Goal: Task Accomplishment & Management: Manage account settings

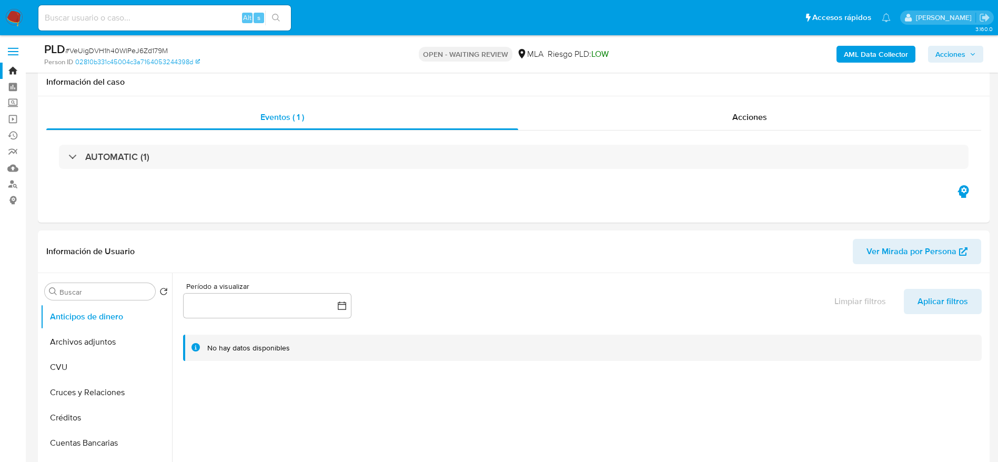
select select "10"
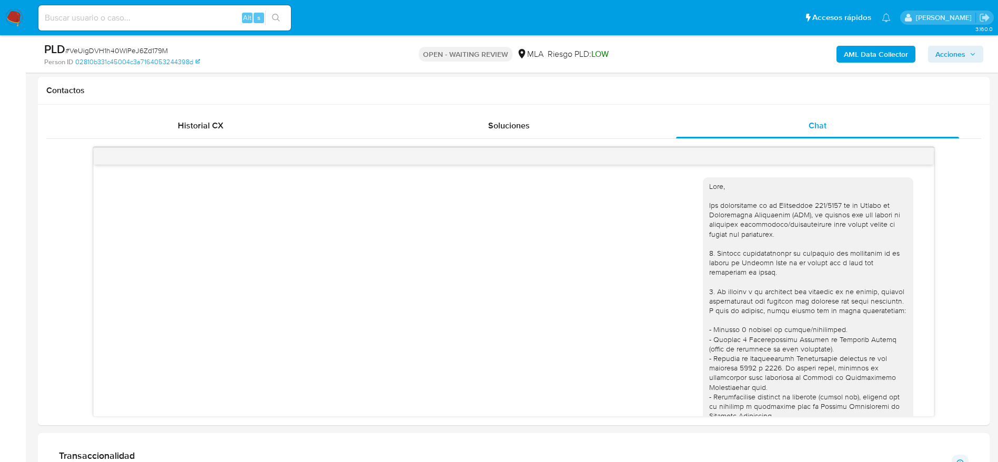
scroll to position [527, 0]
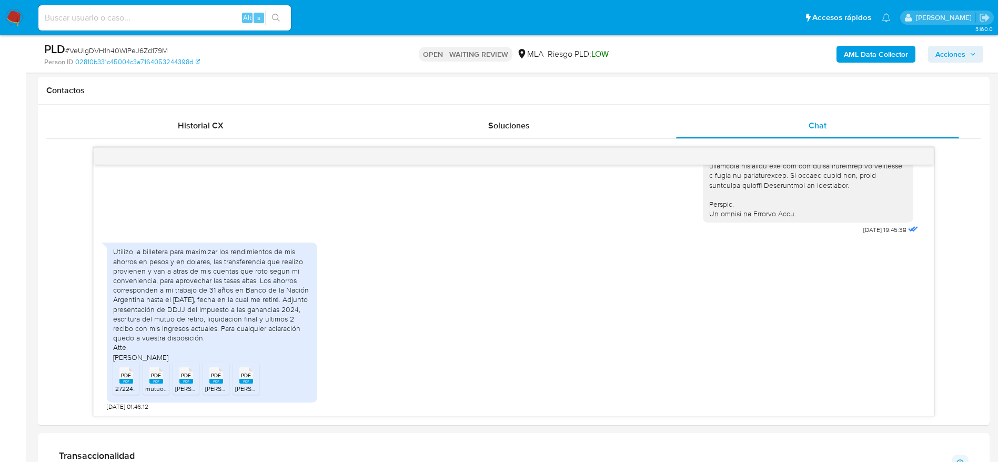
click at [95, 49] on span "# VeUigDVH1h40WlPeJ6Zd179M" at bounding box center [116, 50] width 103 height 11
copy span "VeUigDVH1h40WlPeJ6Zd179M"
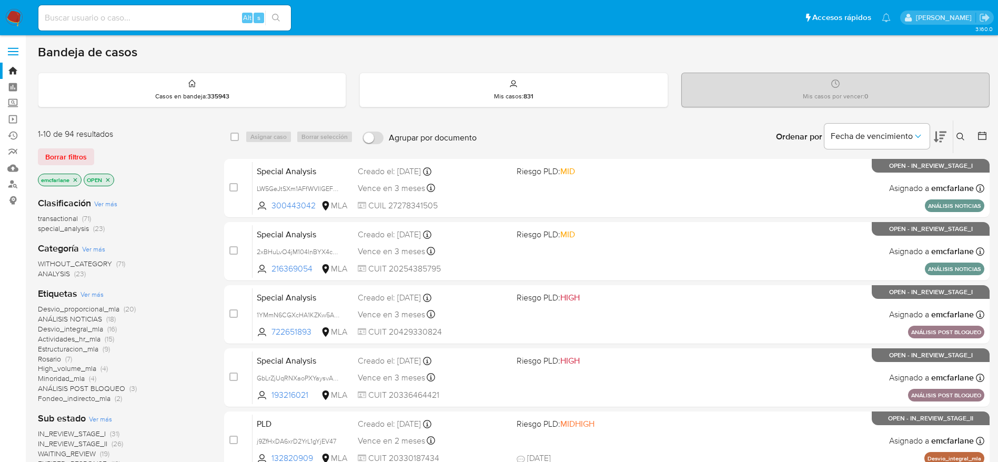
drag, startPoint x: 62, startPoint y: 157, endPoint x: 71, endPoint y: 158, distance: 9.0
click at [62, 157] on span "Borrar filtros" at bounding box center [66, 156] width 42 height 15
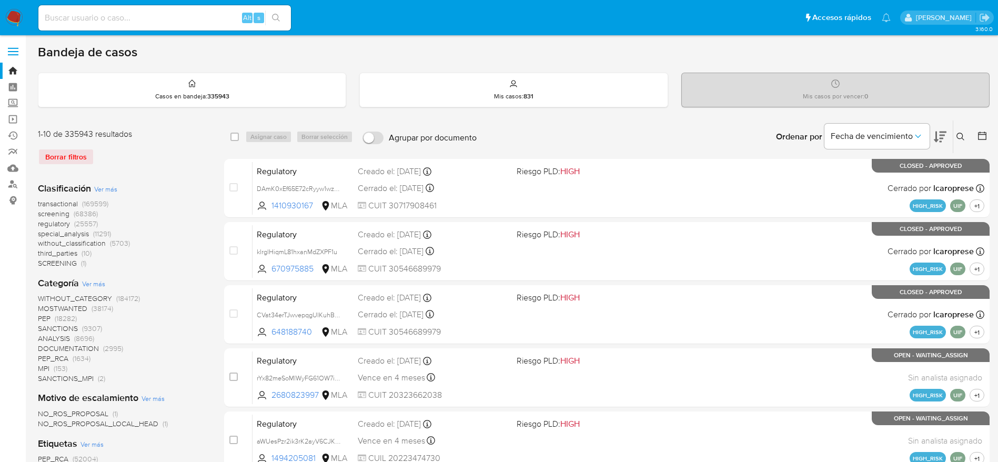
click at [959, 138] on icon at bounding box center [961, 137] width 8 height 8
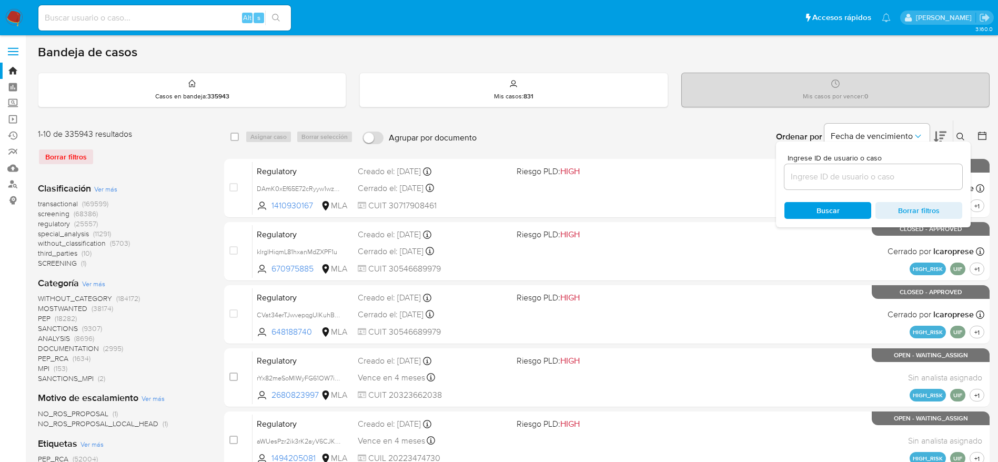
click at [836, 173] on input at bounding box center [874, 177] width 178 height 14
type input "VeUigDVH1h40WlPeJ6Zd179M"
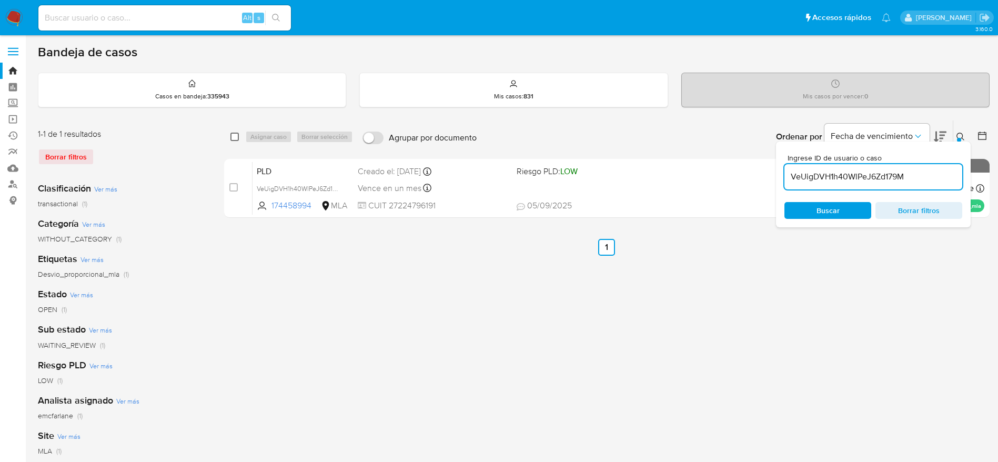
click at [237, 136] on input "checkbox" at bounding box center [234, 137] width 8 height 8
checkbox input "true"
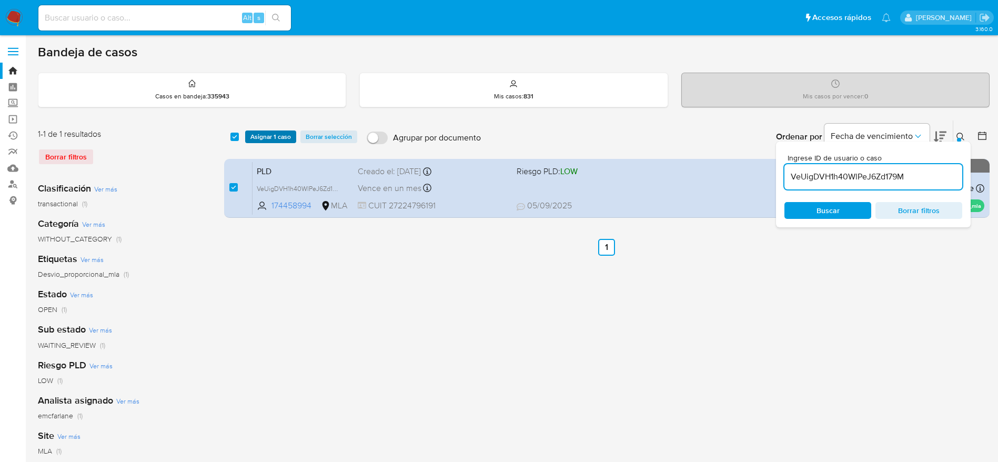
click at [251, 135] on span "Asignar 1 caso" at bounding box center [270, 137] width 41 height 11
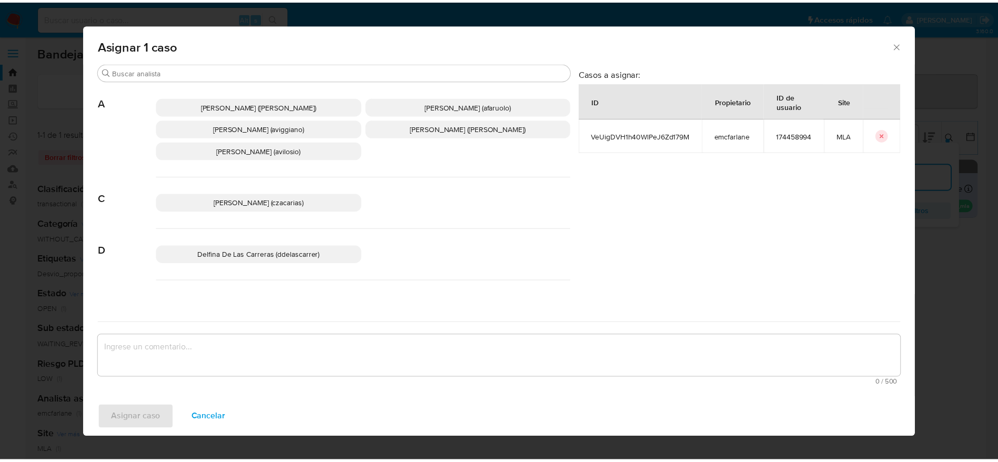
scroll to position [79, 0]
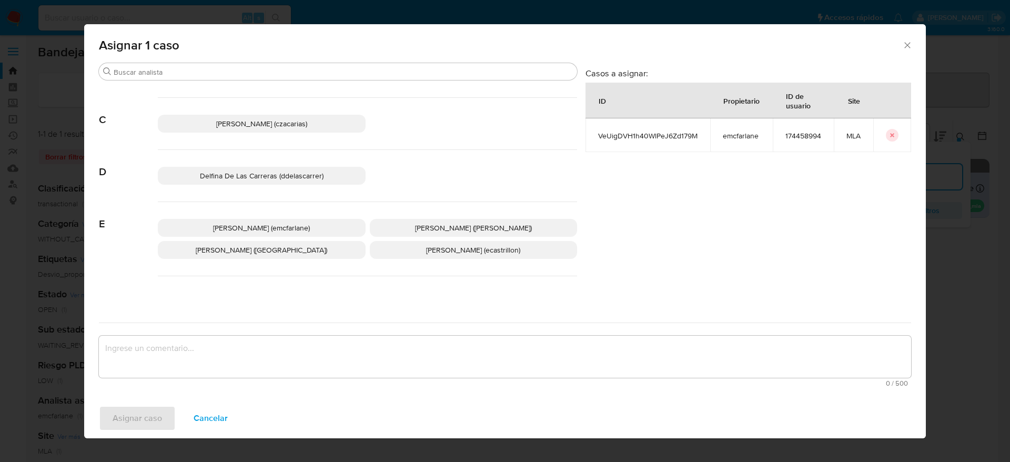
click at [277, 229] on span "[PERSON_NAME] (emcfarlane)" at bounding box center [261, 228] width 97 height 11
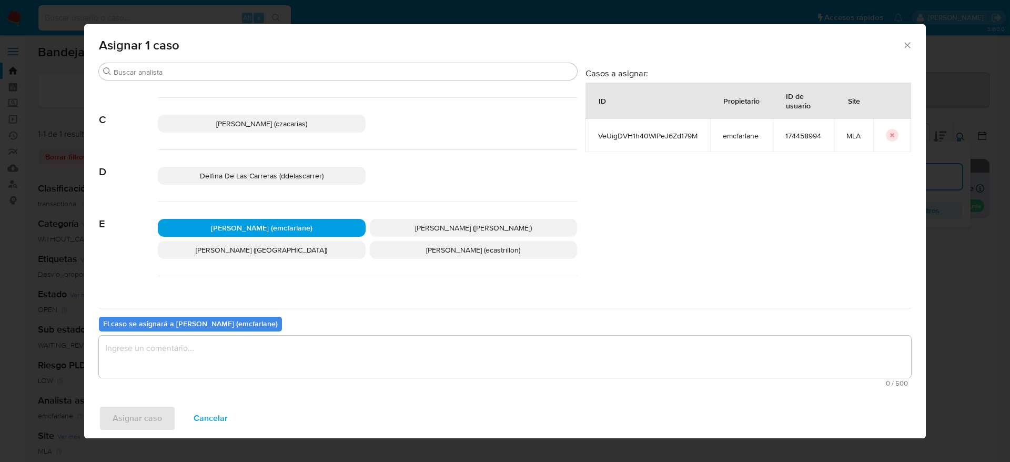
click at [240, 339] on textarea "assign-modal" at bounding box center [505, 357] width 812 height 42
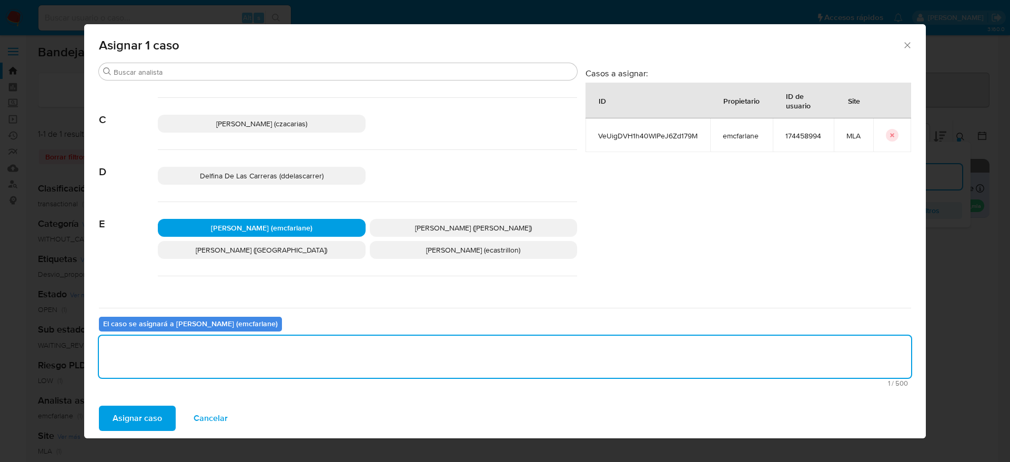
click at [144, 411] on span "Asignar caso" at bounding box center [137, 418] width 49 height 23
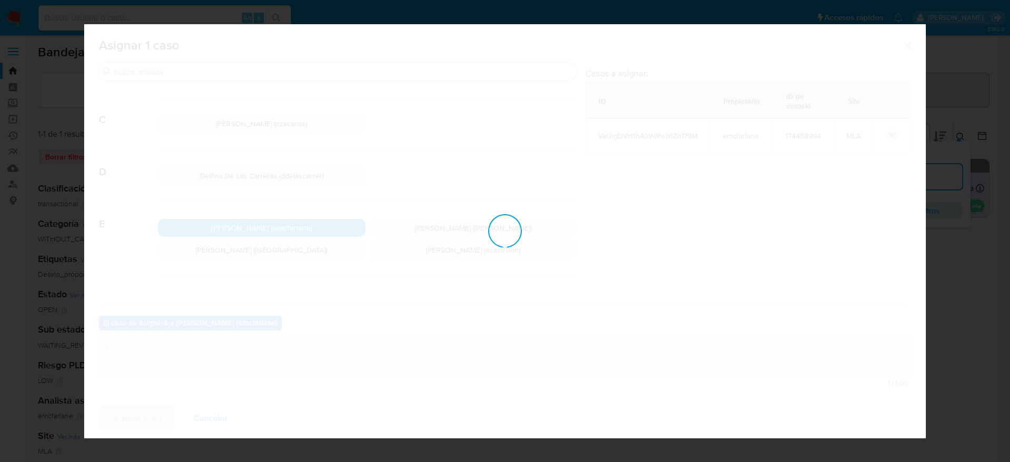
checkbox input "false"
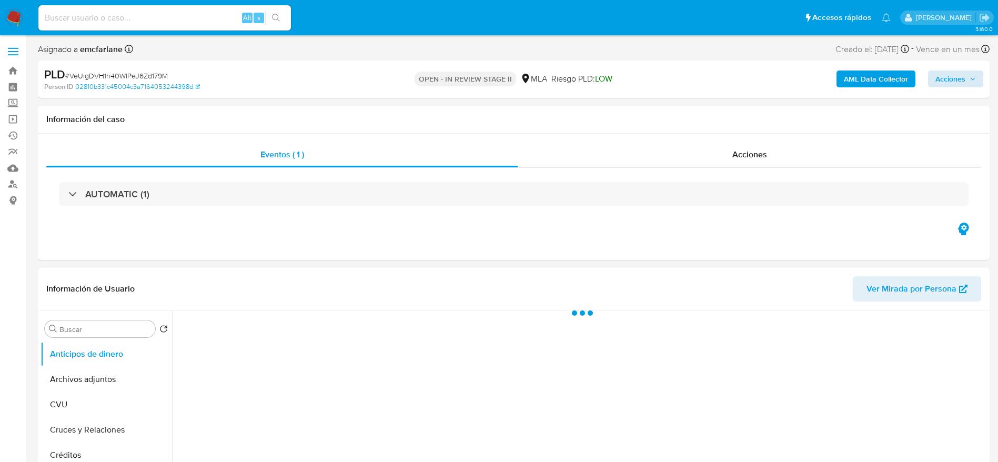
select select "10"
click at [939, 79] on span "Acciones" at bounding box center [951, 79] width 30 height 17
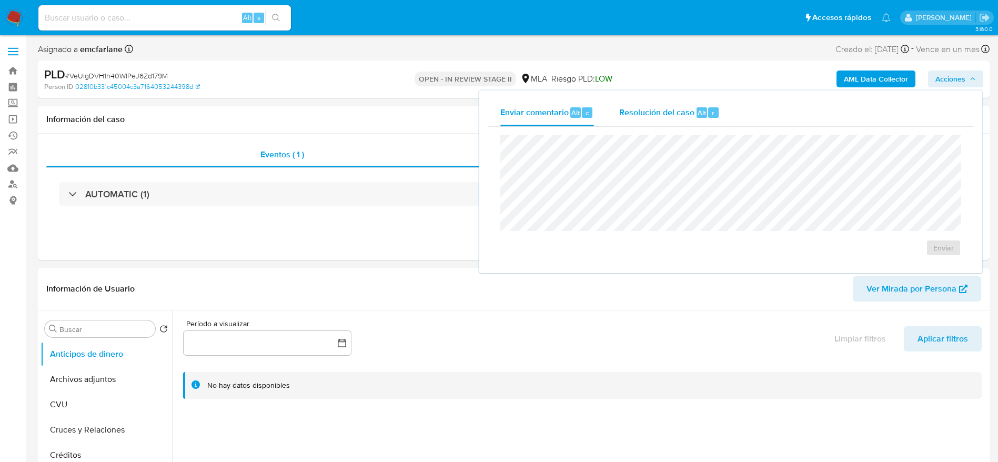
click at [678, 116] on span "Resolución del caso" at bounding box center [656, 112] width 75 height 12
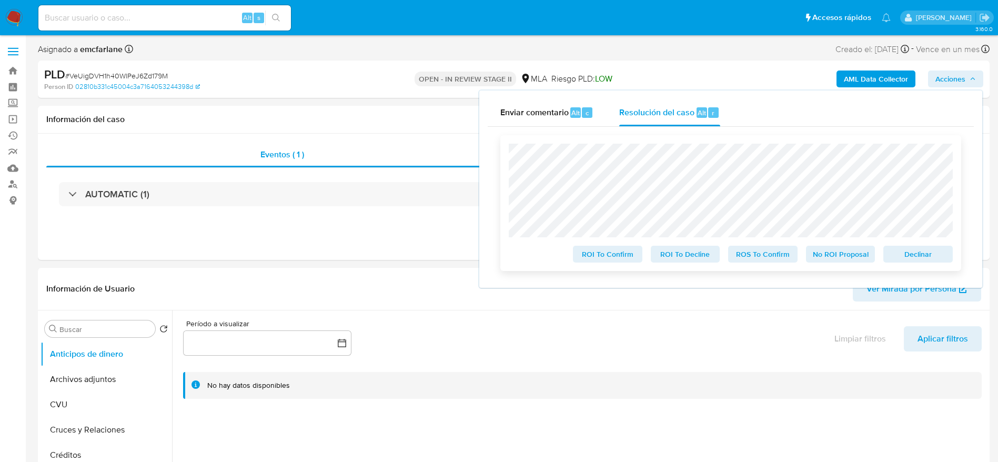
click at [946, 254] on button "Declinar" at bounding box center [917, 254] width 69 height 17
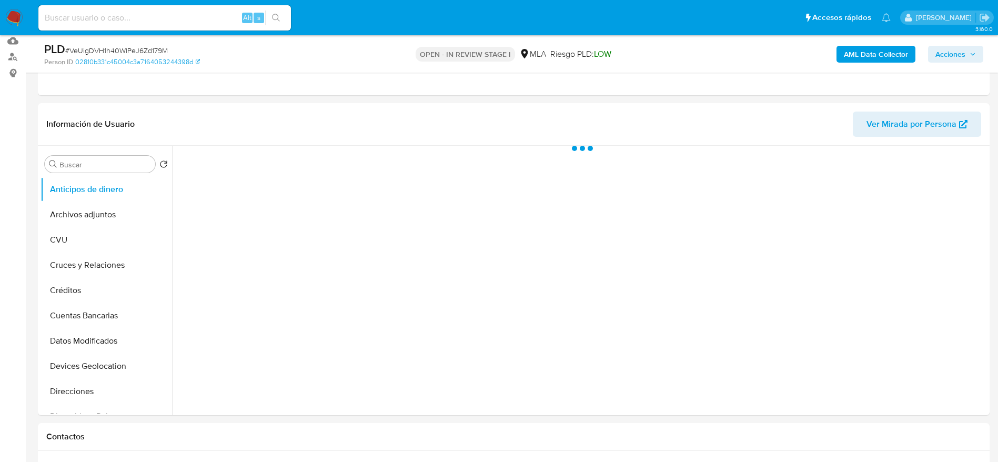
scroll to position [158, 0]
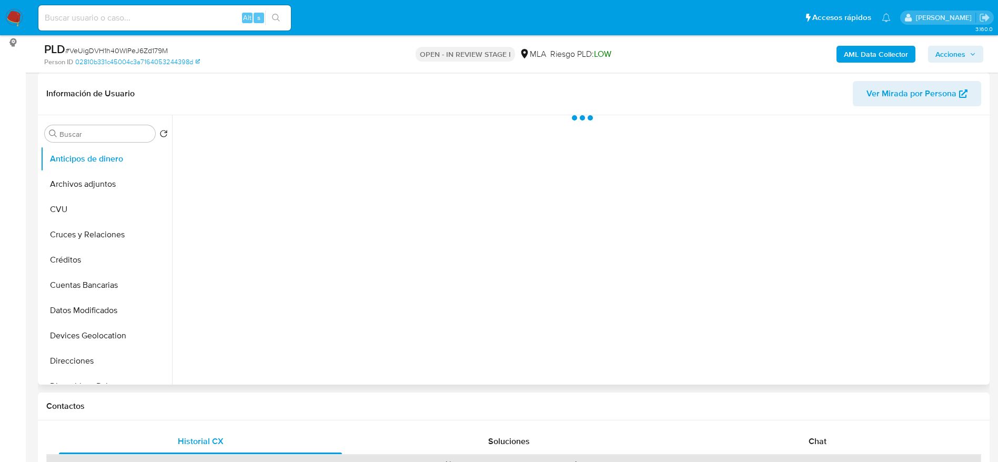
select select "10"
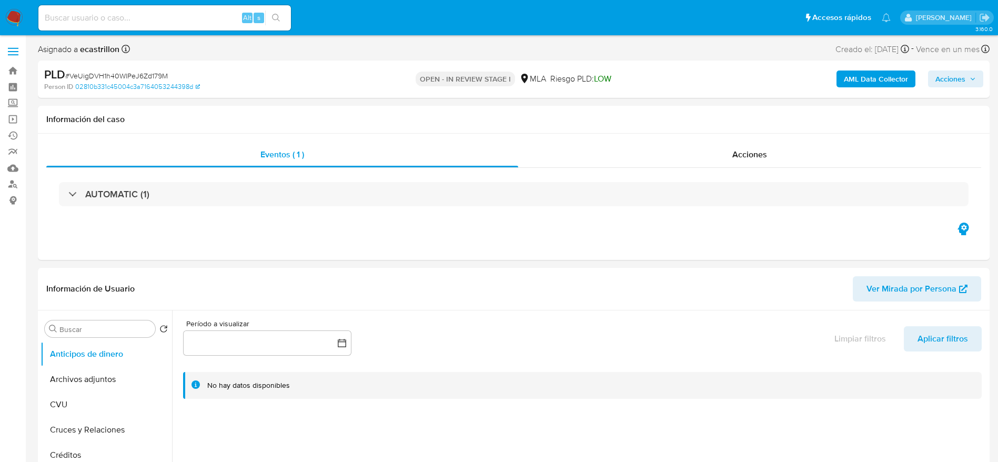
click at [150, 71] on span "# VeUigDVH1h40WlPeJ6Zd179M" at bounding box center [116, 76] width 103 height 11
copy span "VeUigDVH1h40WlPeJ6Zd179M"
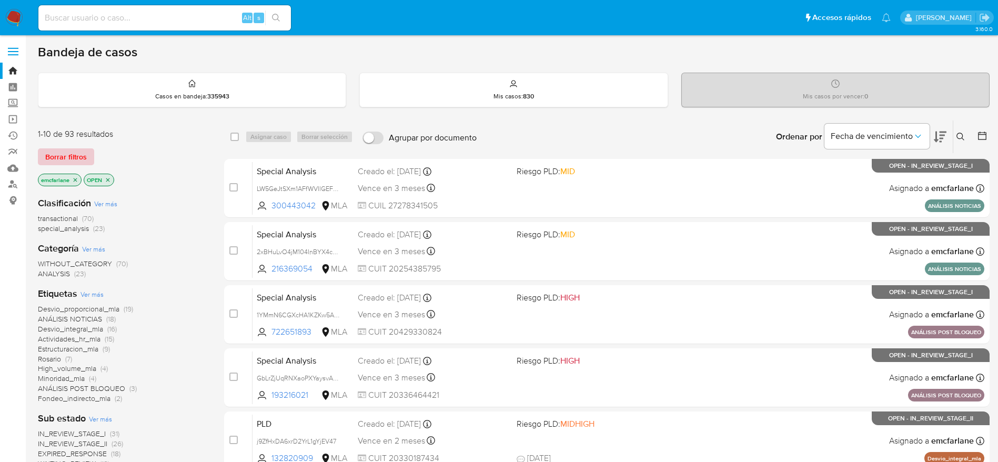
click at [81, 149] on span "Borrar filtros" at bounding box center [66, 156] width 42 height 15
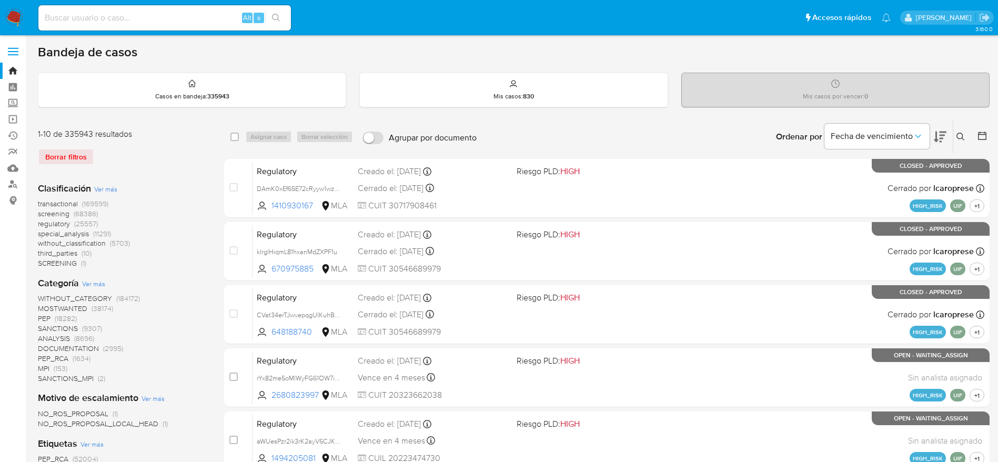
click at [960, 144] on div "Ingrese ID de usuario o caso Buscar Borrar filtros" at bounding box center [962, 136] width 18 height 33
click at [952, 136] on div "Ordenar por Fecha de vencimiento" at bounding box center [860, 136] width 185 height 33
click at [962, 138] on icon at bounding box center [961, 137] width 8 height 8
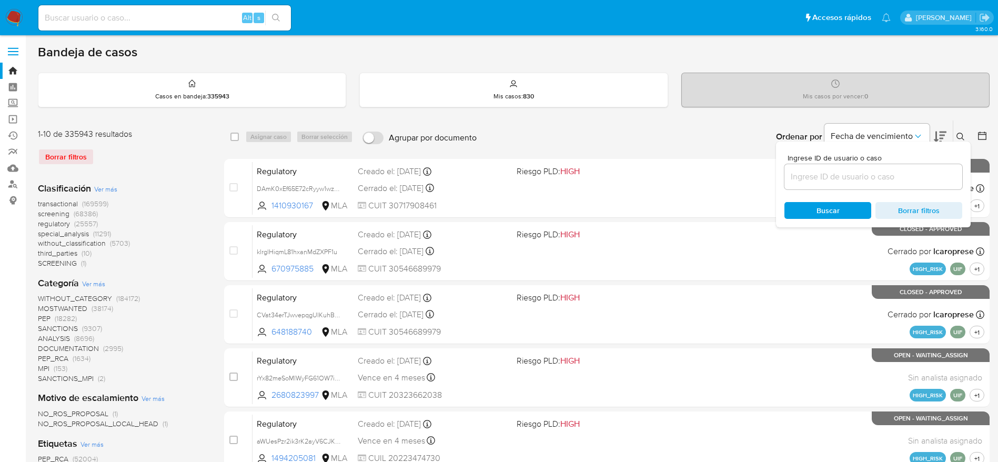
click at [898, 170] on input at bounding box center [874, 177] width 178 height 14
type input "VeUigDVH1h40WlPeJ6Zd179M"
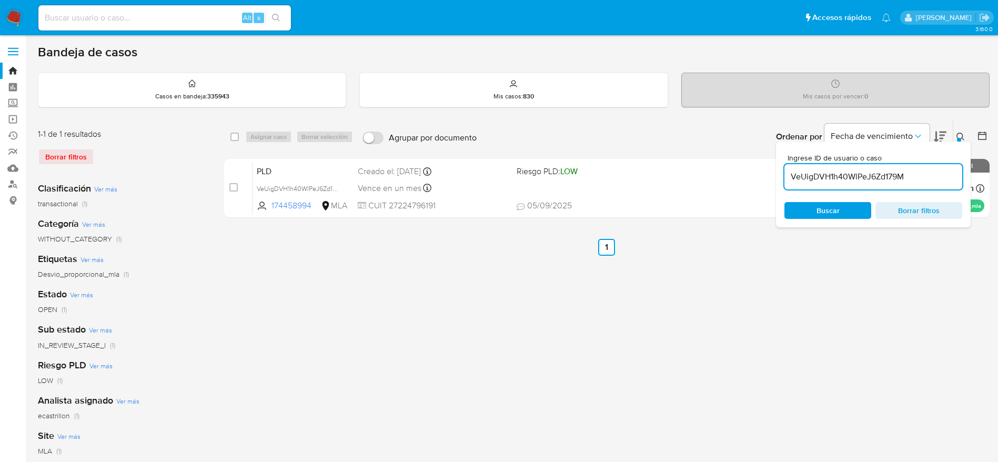
click at [228, 144] on div "select-all-cases-checkbox Asignar caso Borrar selección Agrupar por documento O…" at bounding box center [607, 136] width 766 height 33
click at [234, 137] on input "checkbox" at bounding box center [234, 137] width 8 height 8
checkbox input "true"
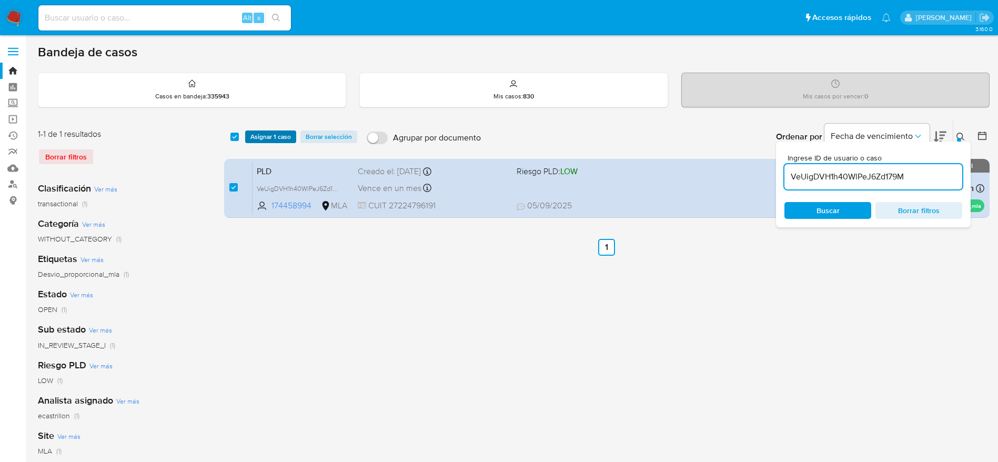
click at [256, 136] on span "Asignar 1 caso" at bounding box center [270, 137] width 41 height 11
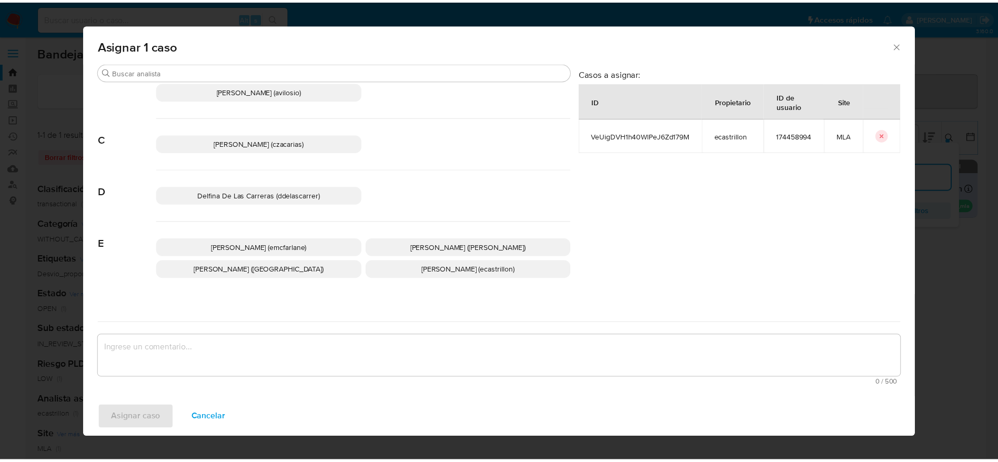
scroll to position [79, 0]
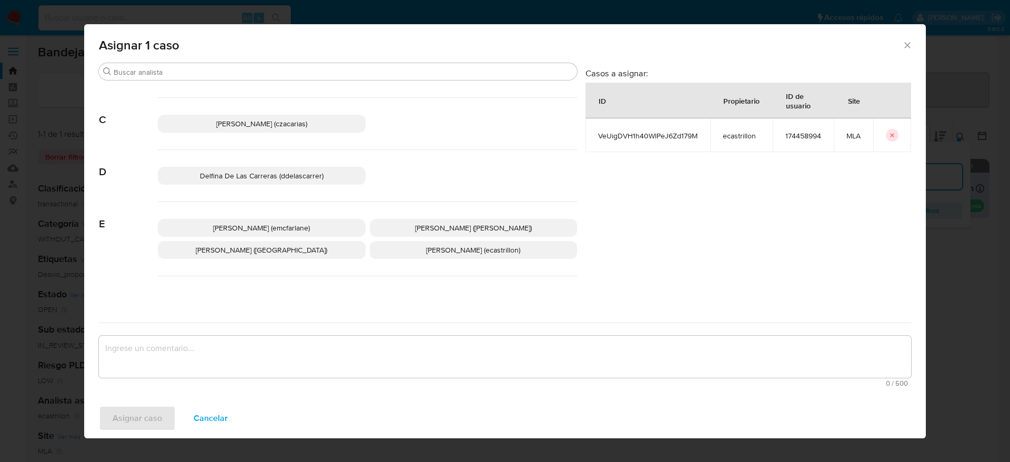
click at [270, 223] on span "[PERSON_NAME] (emcfarlane)" at bounding box center [261, 228] width 97 height 11
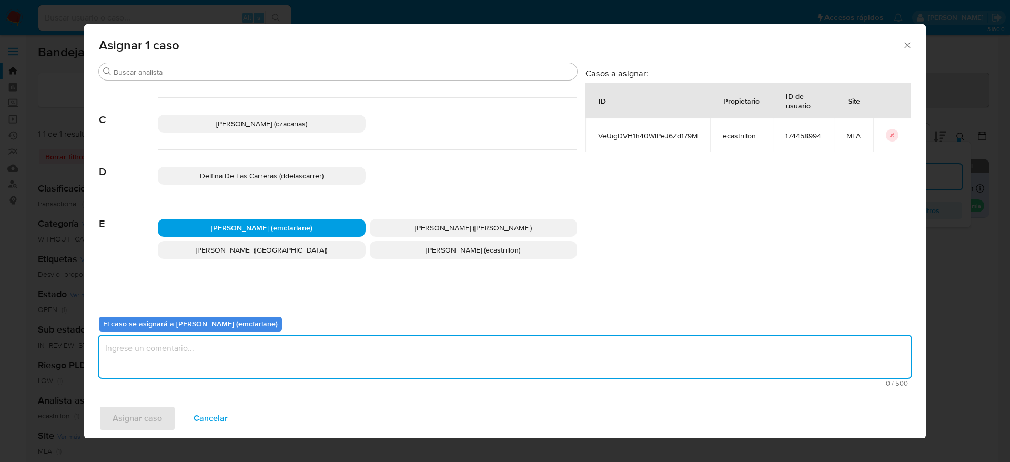
drag, startPoint x: 250, startPoint y: 364, endPoint x: 184, endPoint y: 389, distance: 70.3
click at [249, 364] on textarea "assign-modal" at bounding box center [505, 357] width 812 height 42
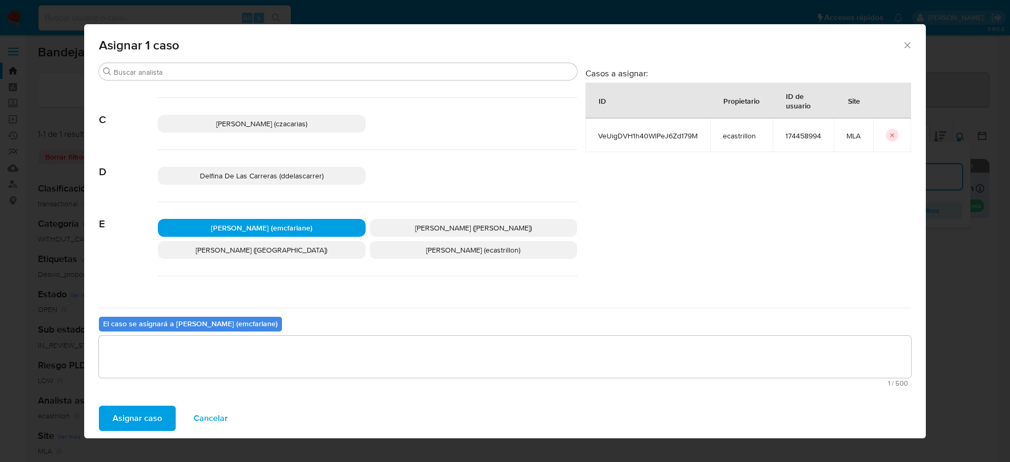
click at [149, 421] on span "Asignar caso" at bounding box center [137, 418] width 49 height 23
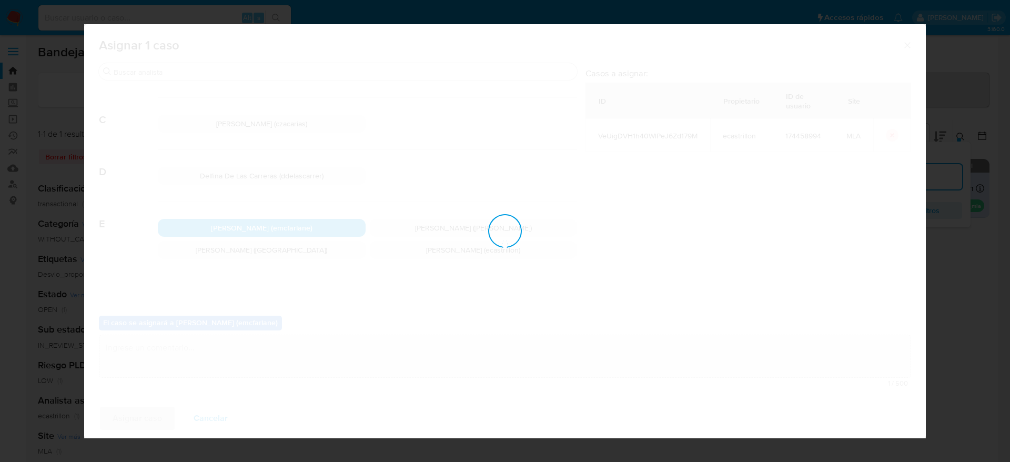
checkbox input "false"
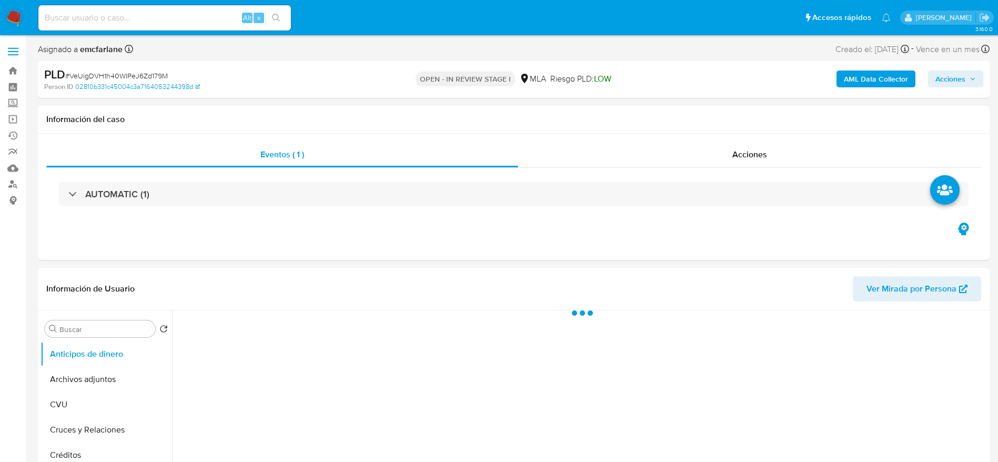
select select "10"
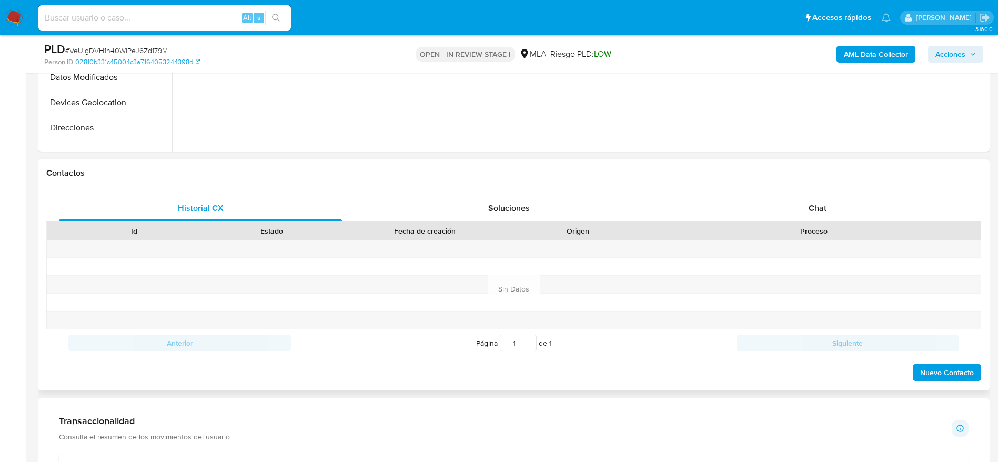
scroll to position [395, 0]
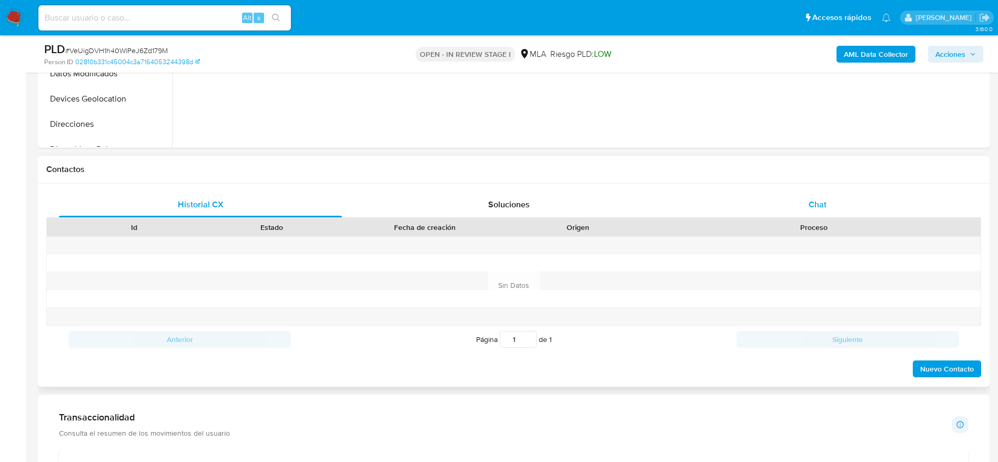
click at [820, 201] on span "Chat" at bounding box center [818, 204] width 18 height 12
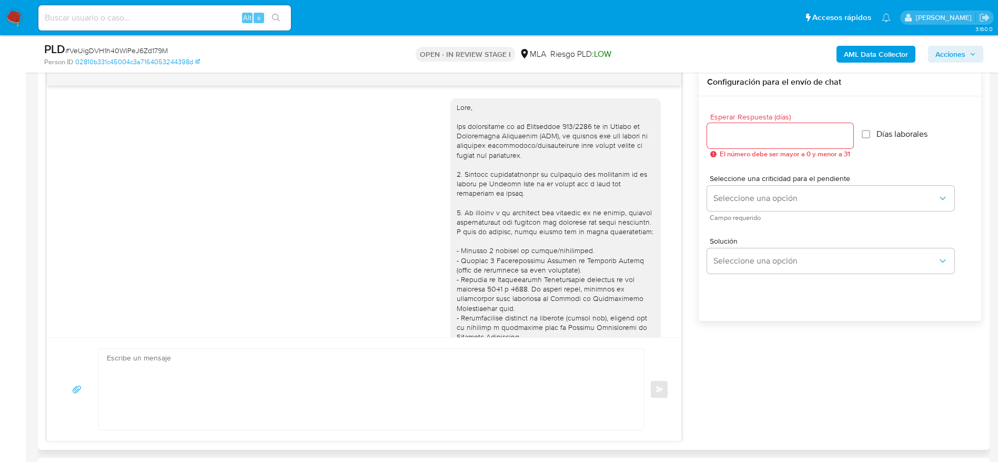
scroll to position [528, 0]
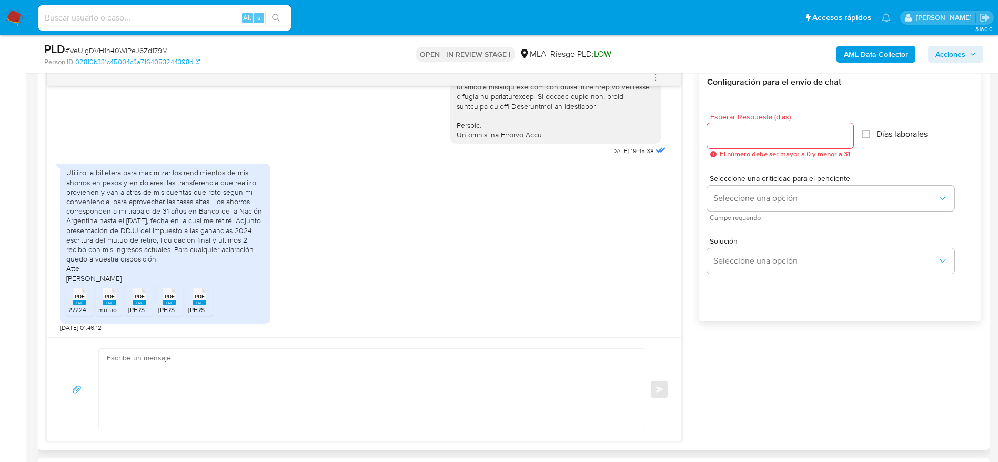
click at [272, 375] on textarea at bounding box center [369, 389] width 524 height 81
paste textarea "Hola, ¡Muchas gracias por tu respuesta! Confirmamos la recepción de la document…"
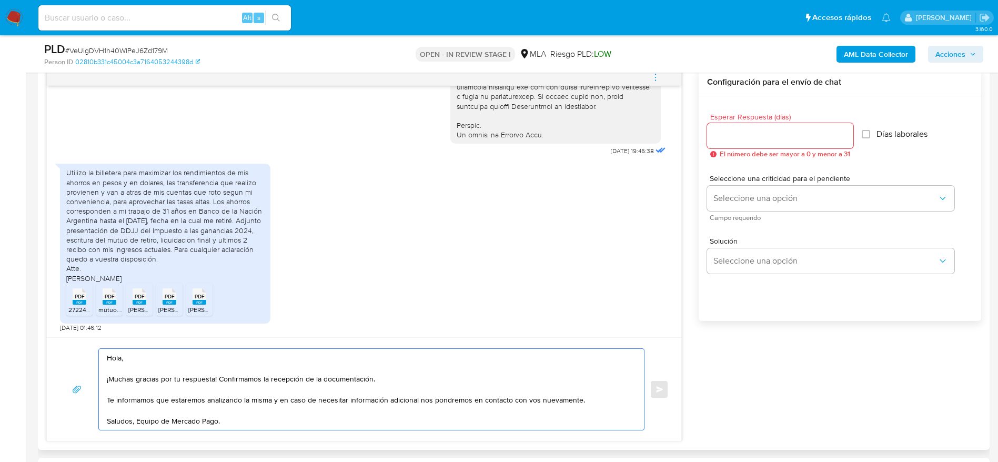
type textarea "Hola, ¡Muchas gracias por tu respuesta! Confirmamos la recepción de la document…"
click at [771, 128] on div at bounding box center [780, 135] width 146 height 25
click at [774, 131] on input "Esperar Respuesta (días)" at bounding box center [780, 136] width 146 height 14
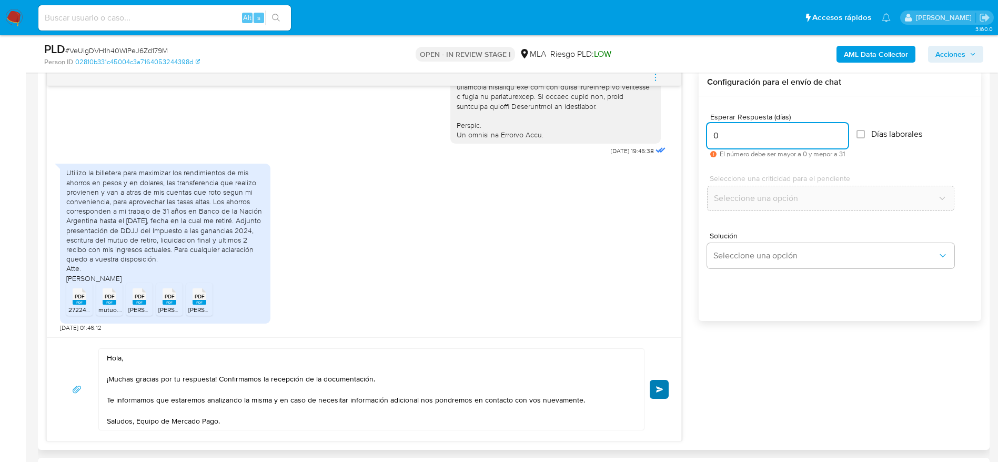
type input "0"
click at [658, 390] on span "Enviar" at bounding box center [659, 389] width 7 height 6
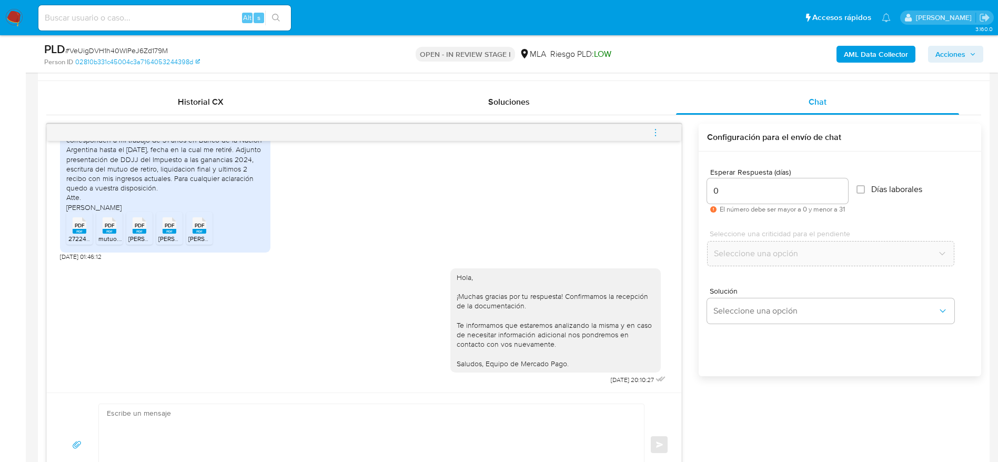
scroll to position [395, 0]
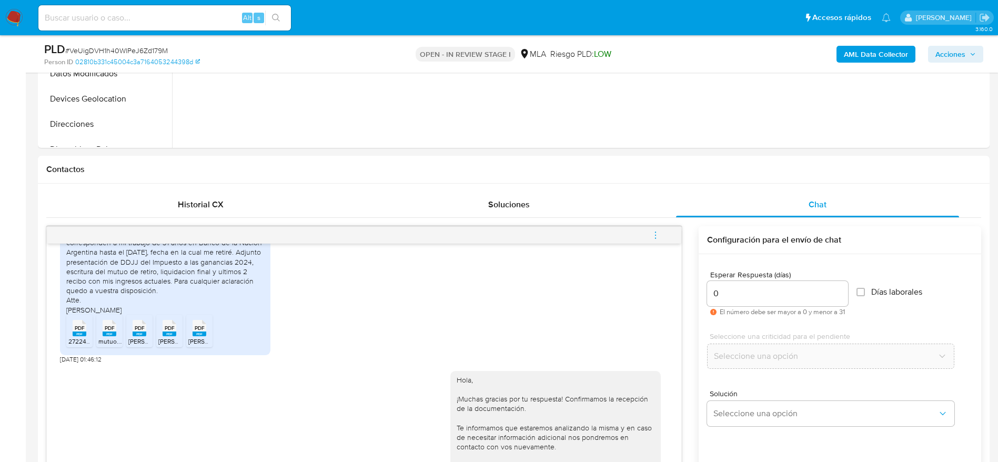
click at [657, 239] on icon "menu-action" at bounding box center [655, 234] width 9 height 9
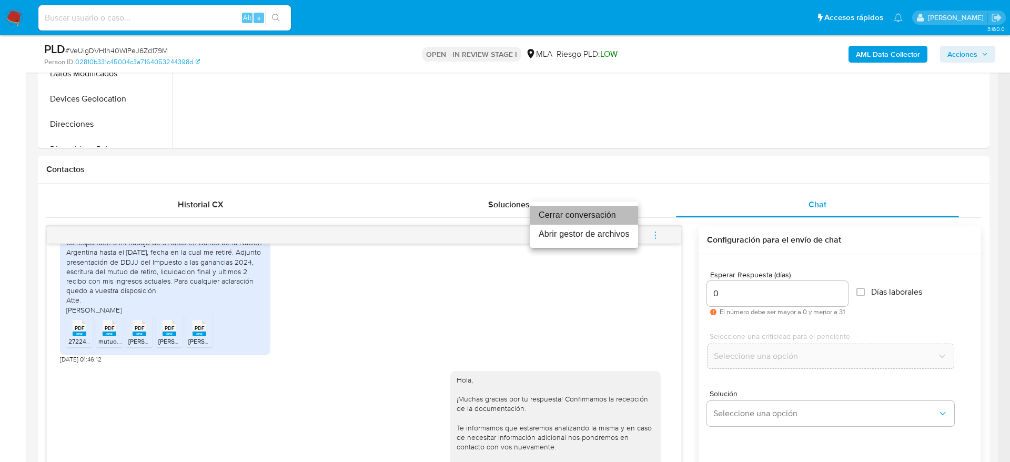
click at [592, 216] on li "Cerrar conversación" at bounding box center [584, 215] width 108 height 19
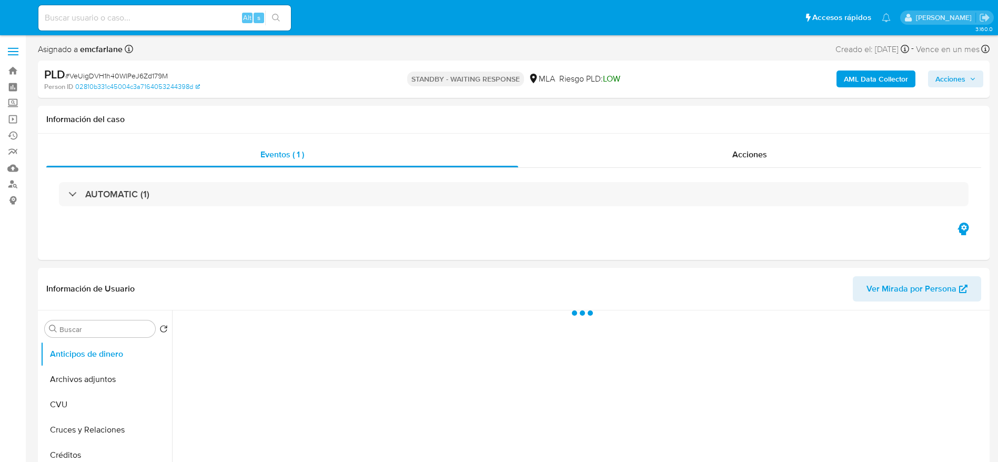
select select "10"
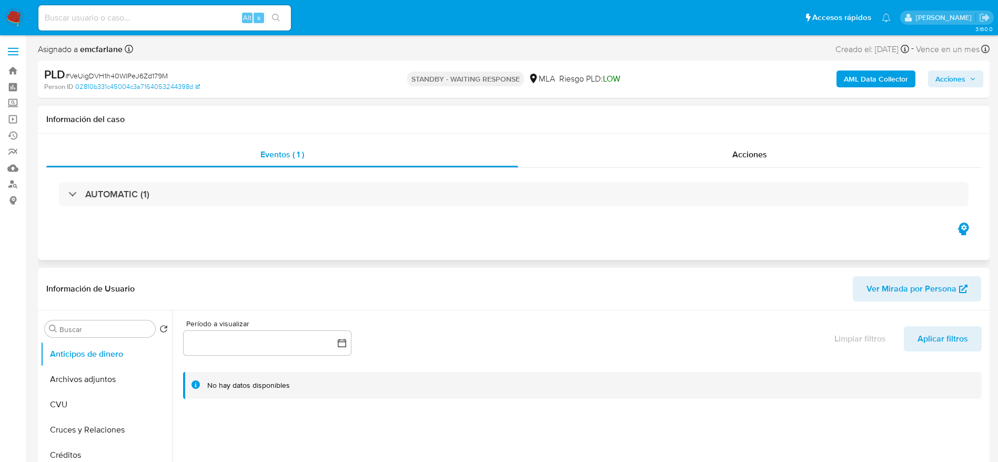
click at [683, 250] on div "Eventos ( 1 ) Acciones AUTOMATIC (1)" at bounding box center [514, 197] width 952 height 126
click at [123, 72] on span "# VeUigDVH1h40WlPeJ6Zd179M" at bounding box center [116, 76] width 103 height 11
copy span "VeUigDVH1h40WlPeJ6Zd179M"
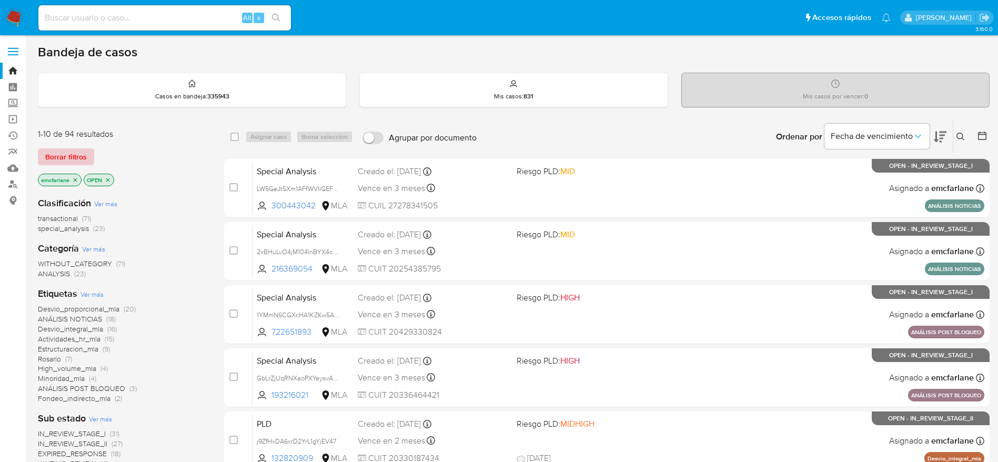
click at [57, 156] on span "Borrar filtros" at bounding box center [66, 156] width 42 height 15
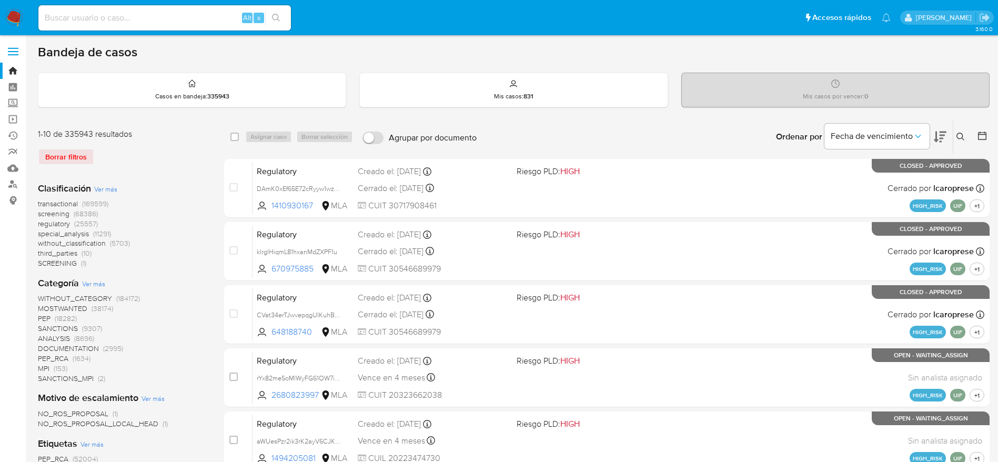
drag, startPoint x: 964, startPoint y: 140, endPoint x: 958, endPoint y: 143, distance: 6.7
click at [963, 140] on icon at bounding box center [961, 137] width 8 height 8
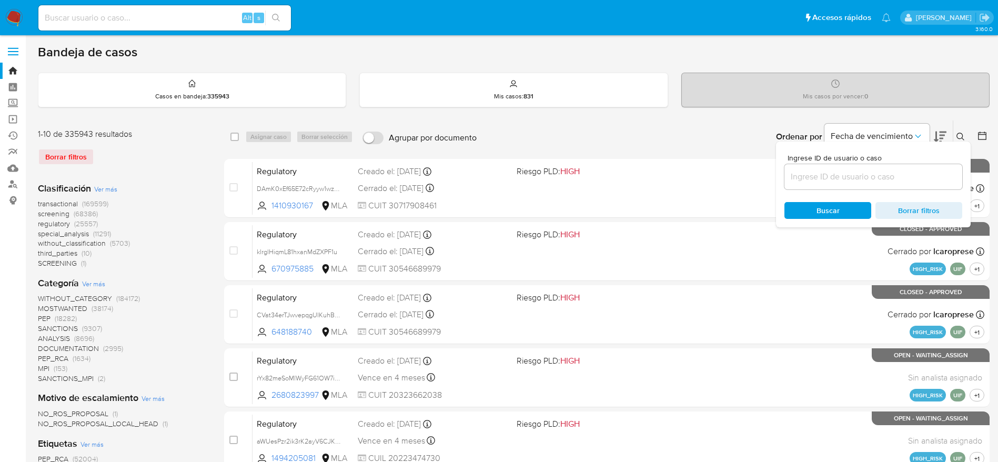
click at [913, 175] on input at bounding box center [874, 177] width 178 height 14
type input "VeUigDVH1h40WlPeJ6Zd179M"
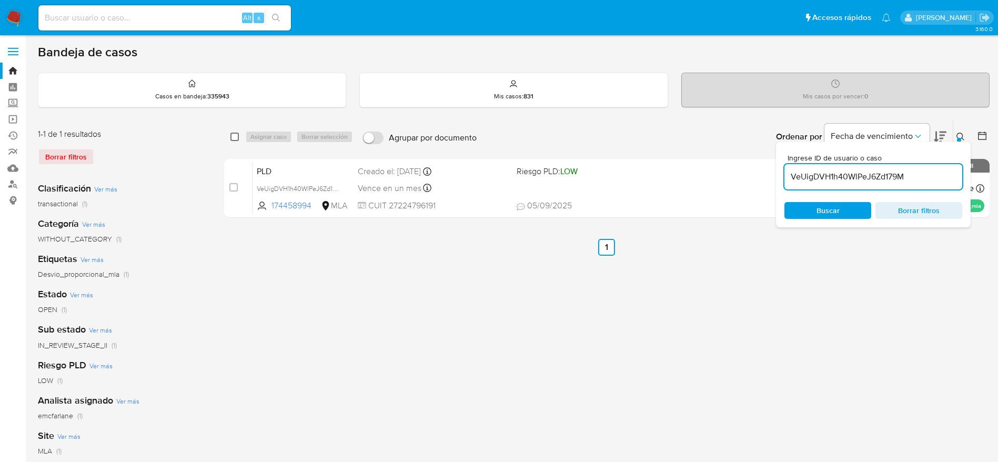
click at [236, 136] on input "checkbox" at bounding box center [234, 137] width 8 height 8
checkbox input "true"
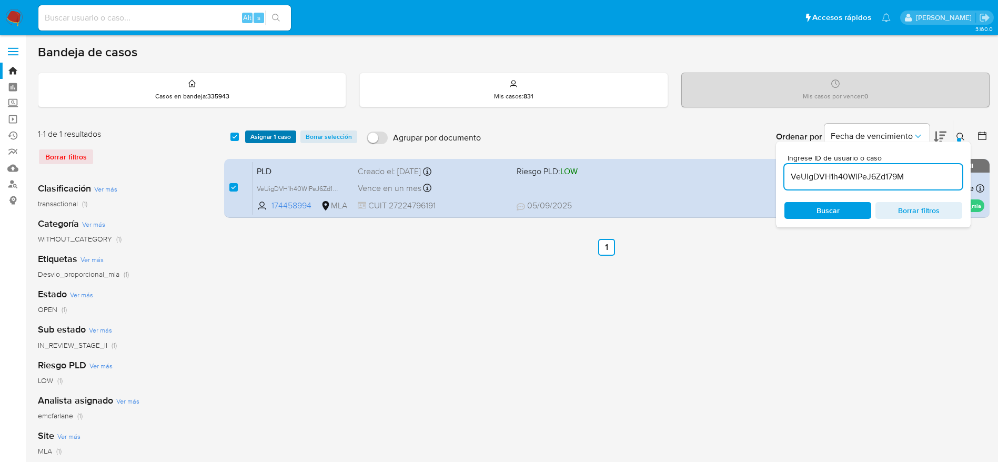
click at [256, 140] on span "Asignar 1 caso" at bounding box center [270, 137] width 41 height 11
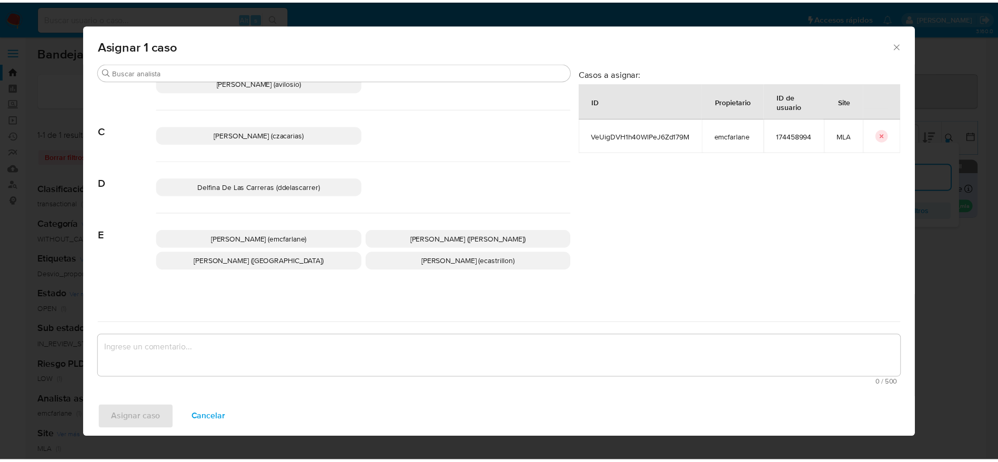
scroll to position [158, 0]
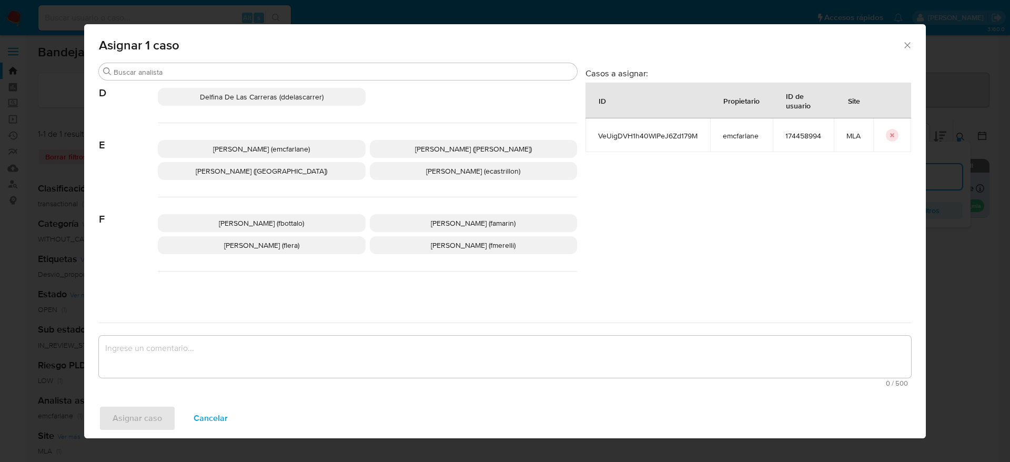
click at [287, 151] on span "[PERSON_NAME] (emcfarlane)" at bounding box center [261, 149] width 97 height 11
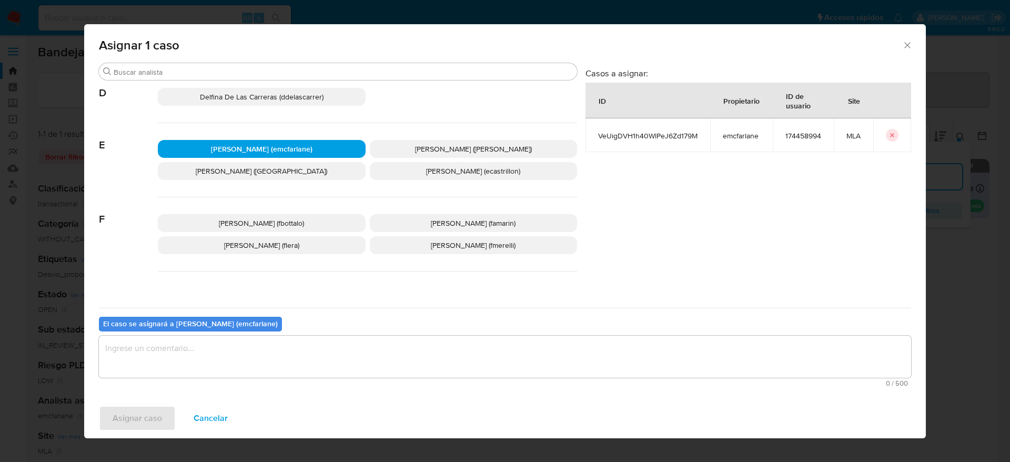
click at [223, 365] on textarea "assign-modal" at bounding box center [505, 357] width 812 height 42
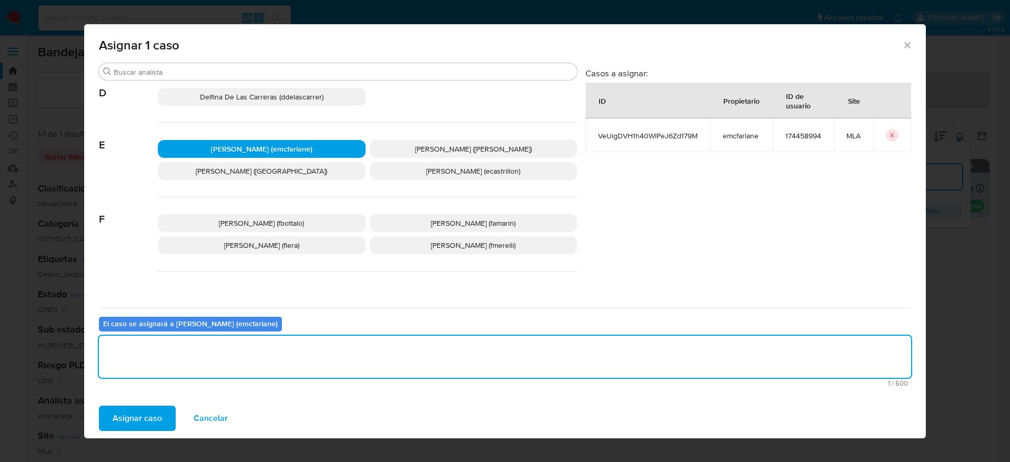
click at [125, 415] on span "Asignar caso" at bounding box center [137, 418] width 49 height 23
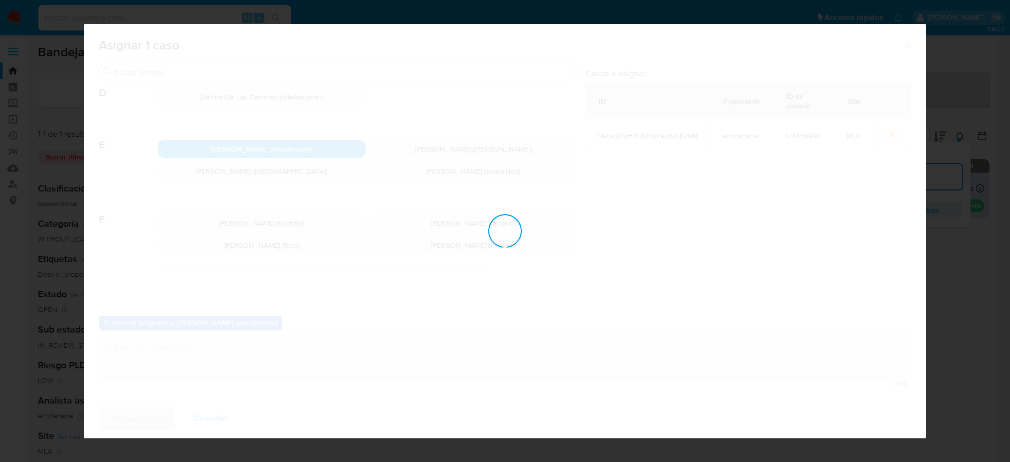
checkbox input "false"
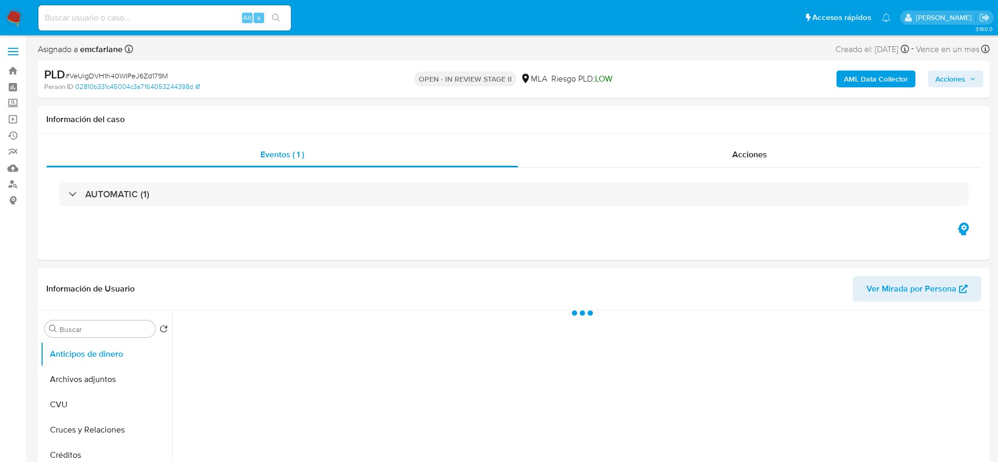
select select "10"
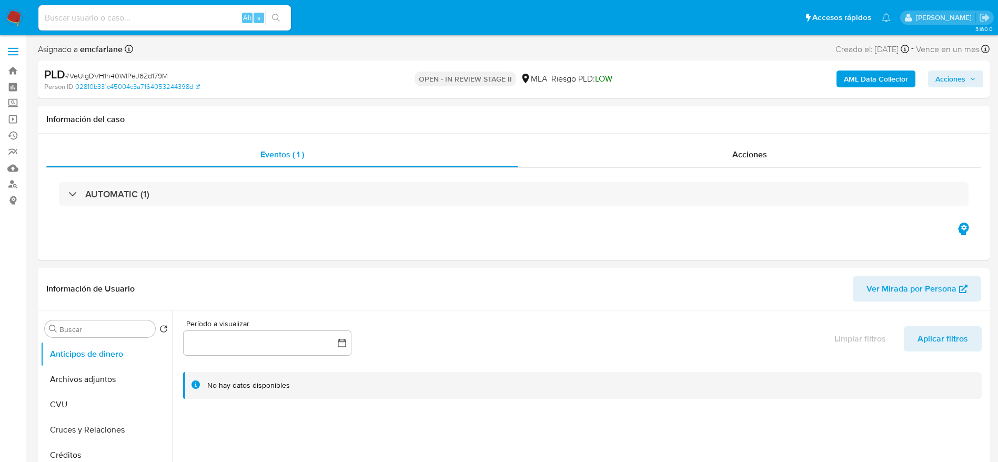
click at [949, 87] on span "Acciones" at bounding box center [951, 79] width 30 height 17
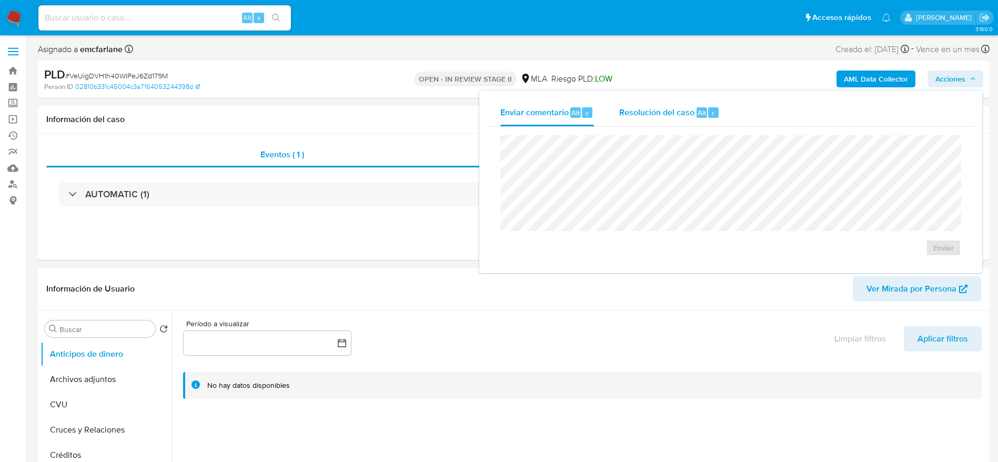
click at [680, 123] on div "Resolución del caso Alt r" at bounding box center [669, 112] width 101 height 27
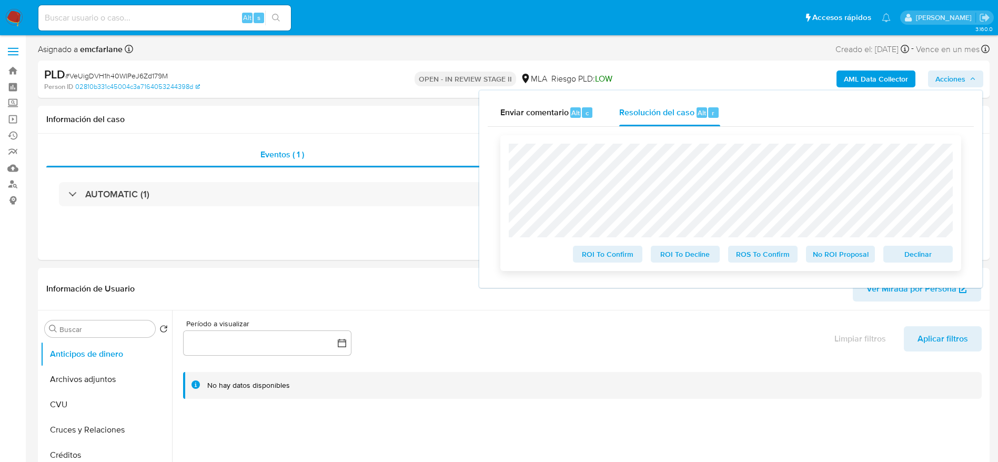
click at [912, 255] on span "Declinar" at bounding box center [918, 254] width 55 height 15
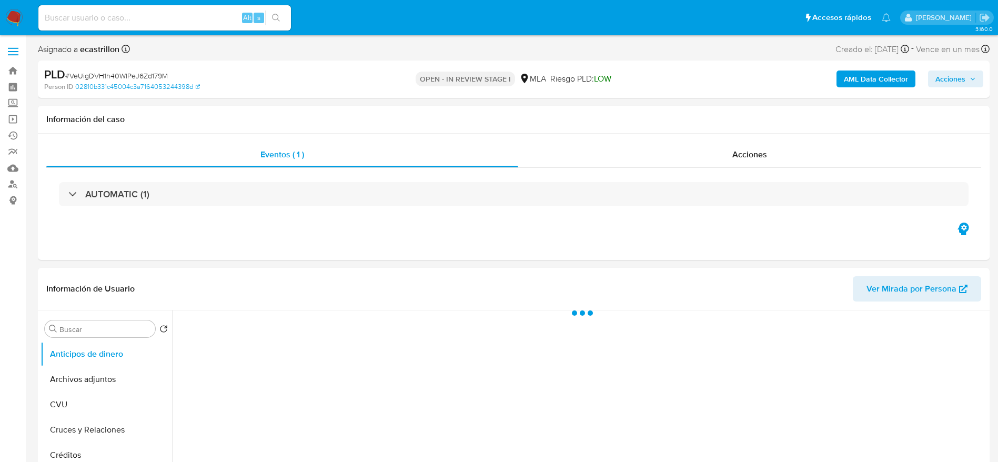
click at [112, 72] on span "# VeUigDVH1h40WlPeJ6Zd179M" at bounding box center [116, 76] width 103 height 11
copy span "VeUigDVH1h40WlPeJ6Zd179M"
select select "10"
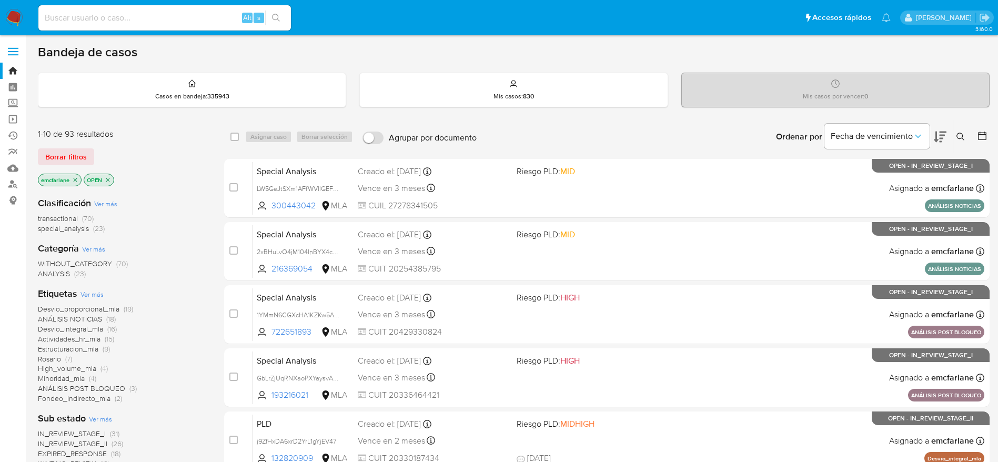
drag, startPoint x: 79, startPoint y: 153, endPoint x: 134, endPoint y: 163, distance: 56.1
click at [79, 154] on span "Borrar filtros" at bounding box center [66, 156] width 42 height 15
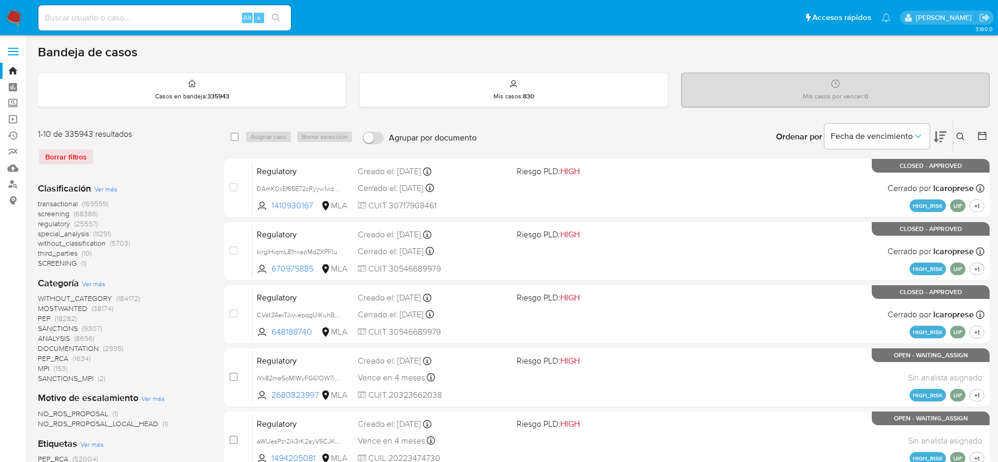
click at [966, 133] on button at bounding box center [961, 136] width 17 height 13
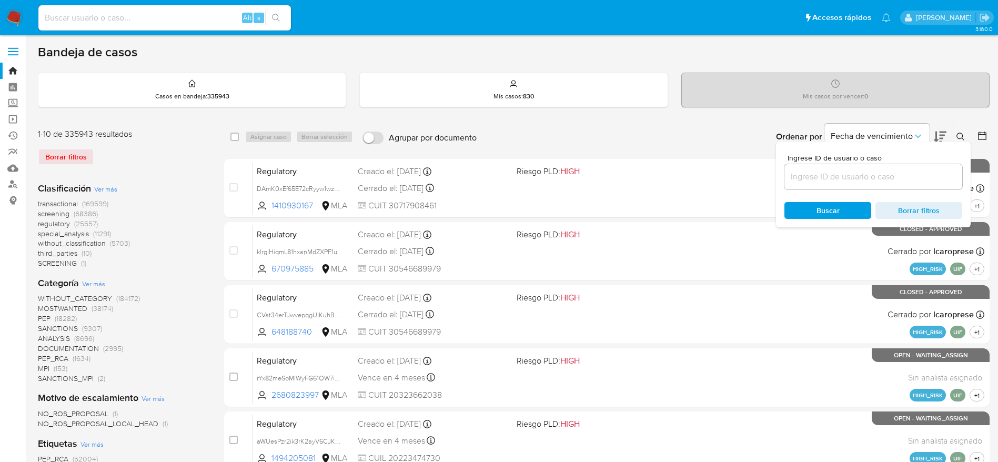
click at [911, 188] on div at bounding box center [874, 176] width 178 height 25
click at [910, 174] on input at bounding box center [874, 177] width 178 height 14
paste input "VeUigDVH1h40WlPeJ6Zd179M"
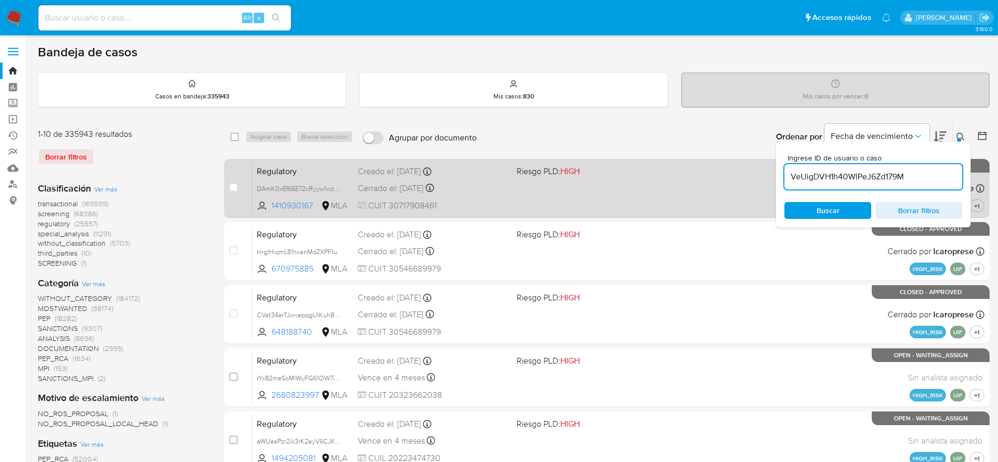
type input "VeUigDVH1h40WlPeJ6Zd179M"
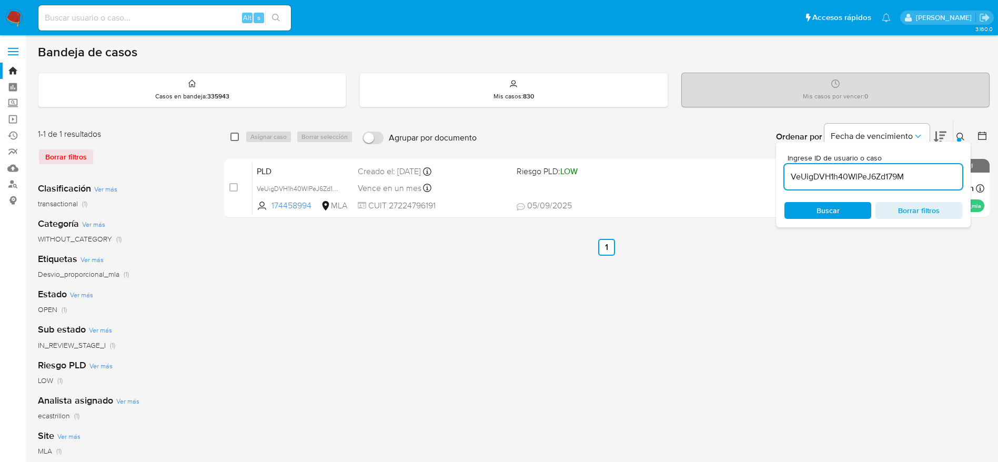
click at [236, 133] on input "checkbox" at bounding box center [234, 137] width 8 height 8
checkbox input "true"
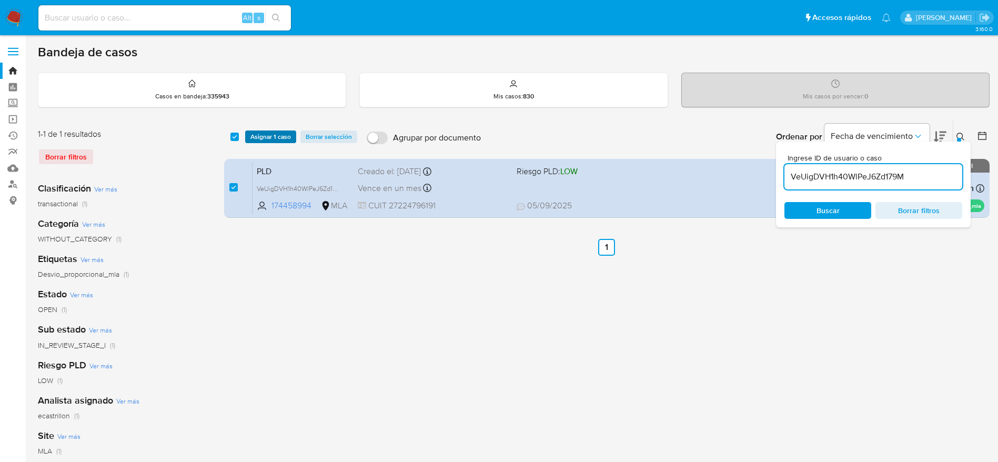
click at [290, 134] on span "Asignar 1 caso" at bounding box center [270, 137] width 41 height 11
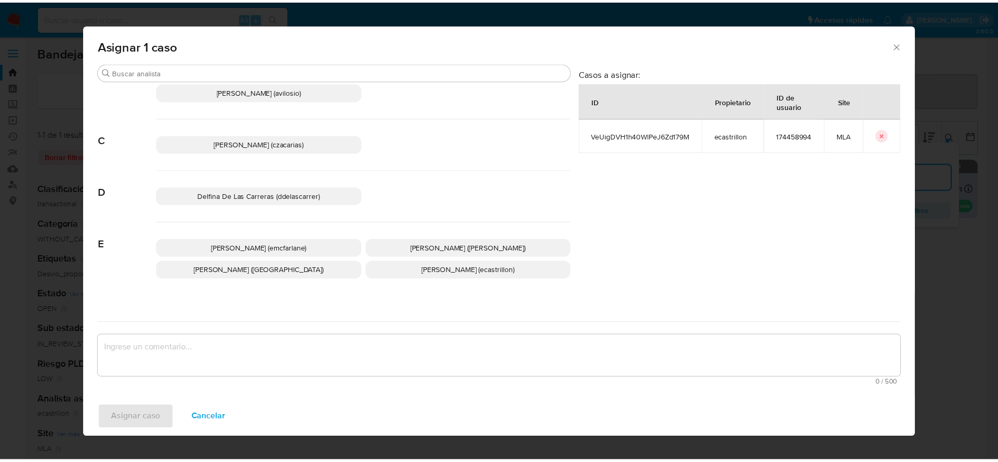
scroll to position [79, 0]
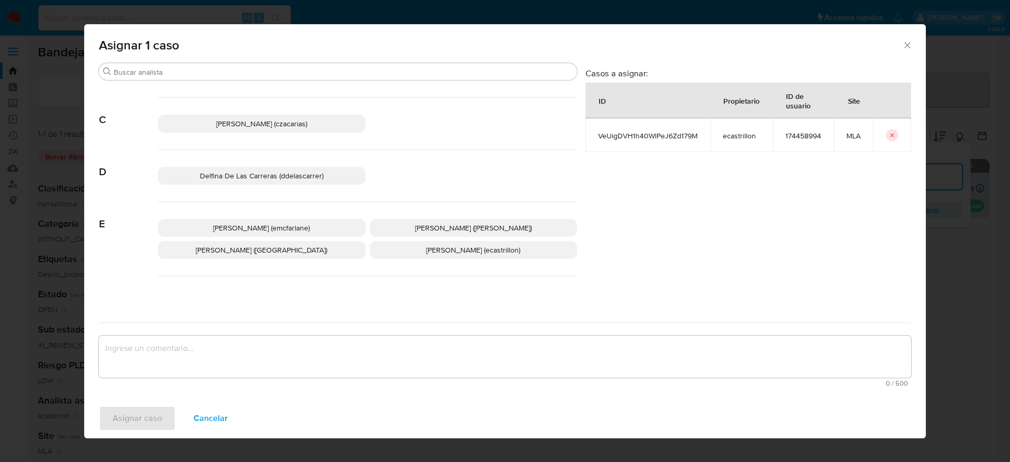
click at [304, 238] on div "Elaine Mc Farlane (emcfarlane) Eliana Guerrero (eliguerrero) Emmanuel Hernan Vi…" at bounding box center [367, 239] width 419 height 74
click at [286, 230] on span "Elaine Mc Farlane (emcfarlane)" at bounding box center [261, 228] width 97 height 11
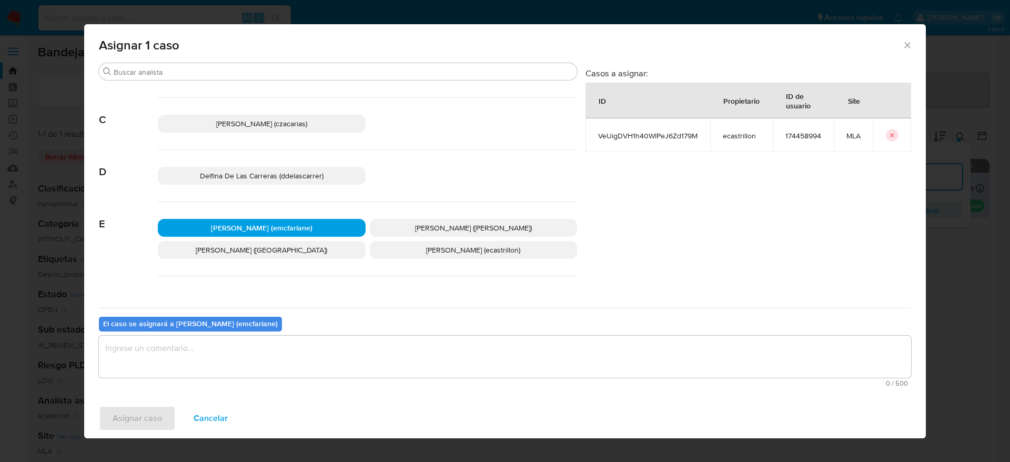
drag, startPoint x: 249, startPoint y: 355, endPoint x: 224, endPoint y: 375, distance: 32.6
click at [249, 355] on textarea "assign-modal" at bounding box center [505, 357] width 812 height 42
click at [146, 435] on div "Asignar caso Cancelar" at bounding box center [505, 418] width 842 height 40
click at [149, 426] on span "Asignar caso" at bounding box center [137, 418] width 49 height 23
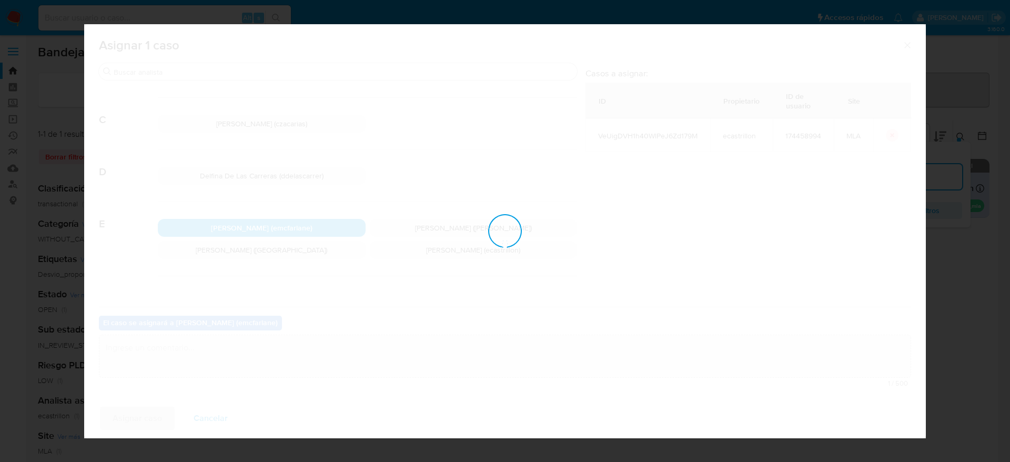
checkbox input "false"
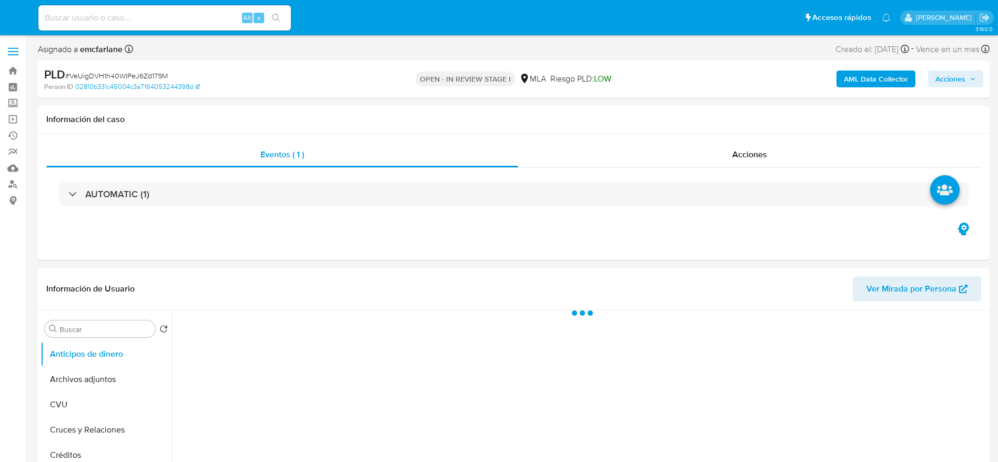
select select "10"
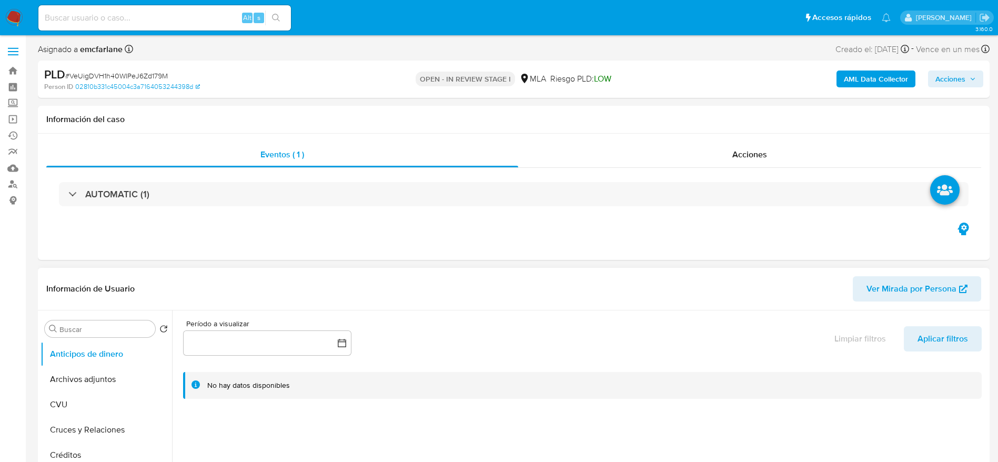
drag, startPoint x: 82, startPoint y: 386, endPoint x: 192, endPoint y: 348, distance: 115.8
click at [83, 386] on button "Archivos adjuntos" at bounding box center [107, 379] width 132 height 25
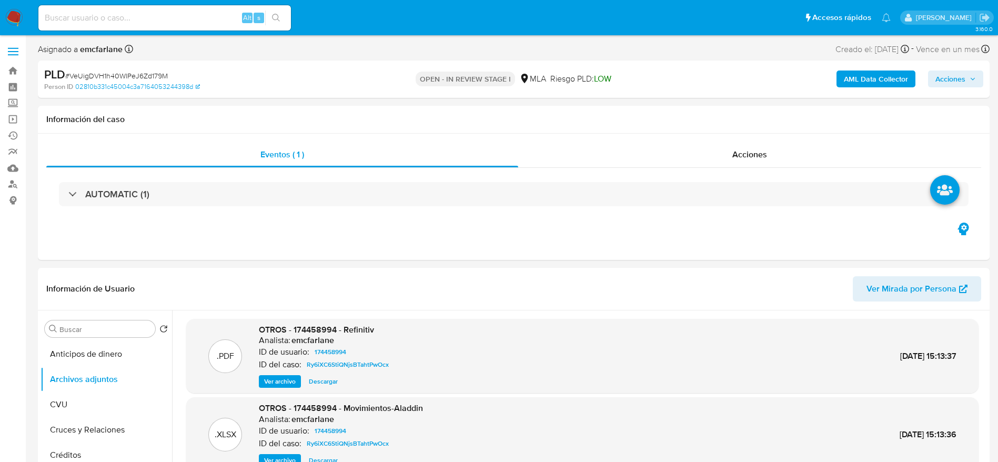
click at [897, 79] on b "AML Data Collector" at bounding box center [876, 79] width 64 height 17
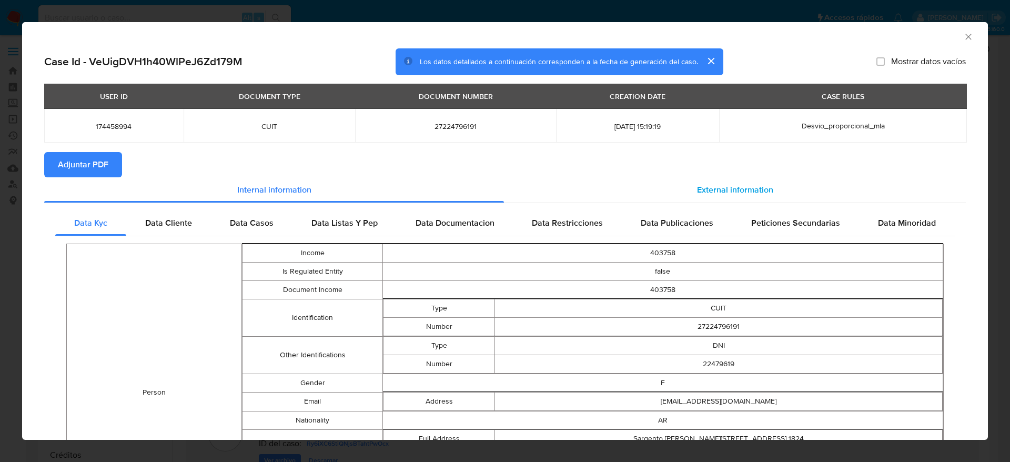
click at [720, 190] on span "External information" at bounding box center [735, 190] width 76 height 12
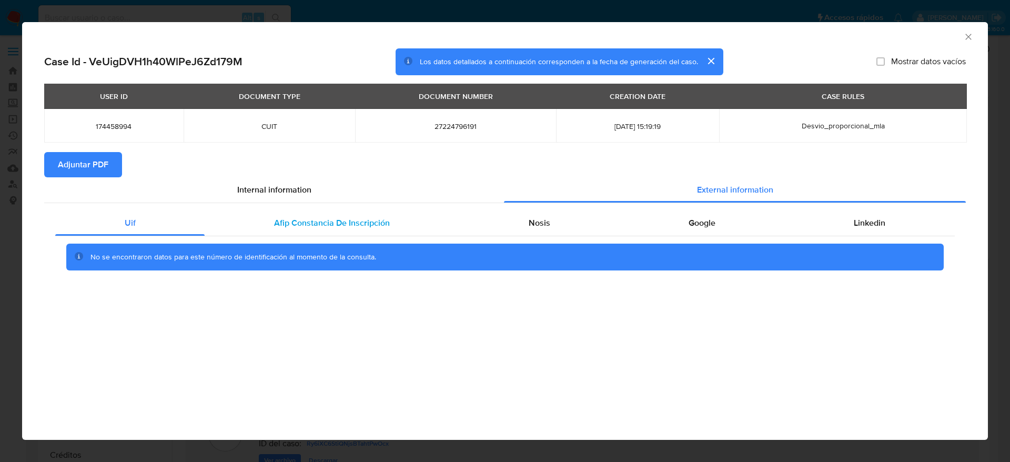
click at [324, 233] on div "Afip Constancia De Inscripción" at bounding box center [332, 222] width 254 height 25
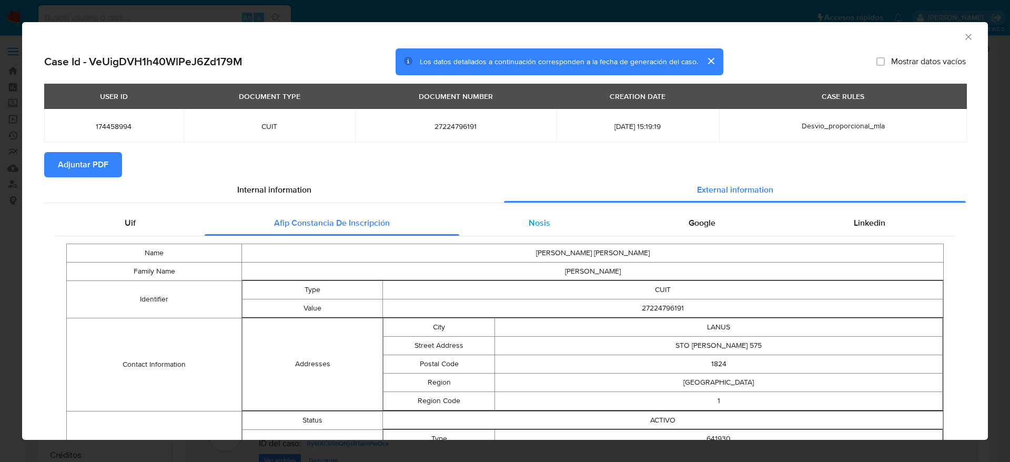
click at [529, 222] on span "Nosis" at bounding box center [540, 223] width 22 height 12
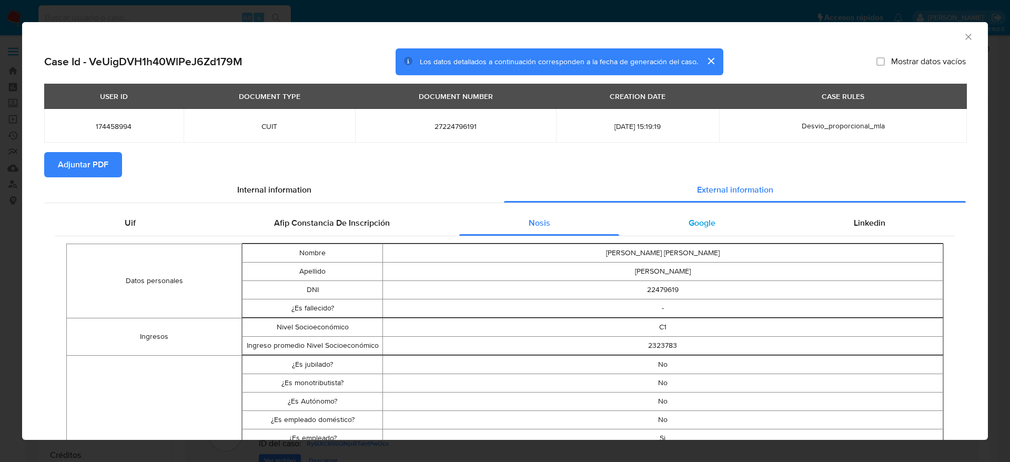
click at [694, 213] on div "Google" at bounding box center [701, 222] width 165 height 25
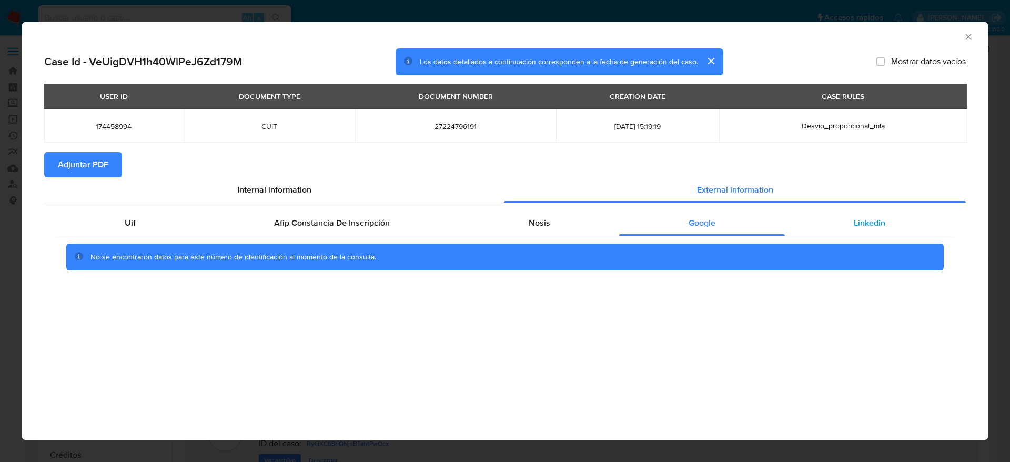
click at [859, 228] on span "Linkedin" at bounding box center [870, 223] width 32 height 12
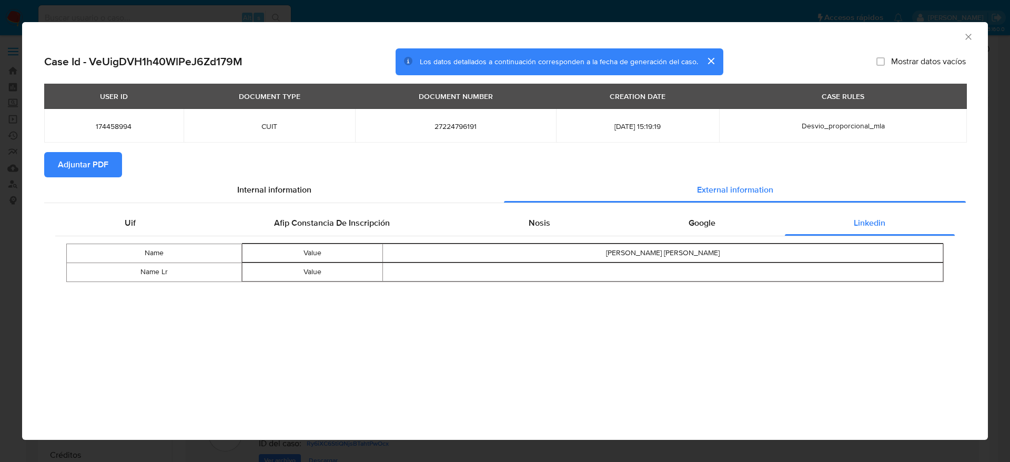
click at [65, 167] on span "Adjuntar PDF" at bounding box center [83, 164] width 51 height 23
click at [80, 165] on span "Adjuntar PDF" at bounding box center [83, 164] width 51 height 23
click at [969, 38] on icon "Cerrar ventana" at bounding box center [968, 37] width 11 height 11
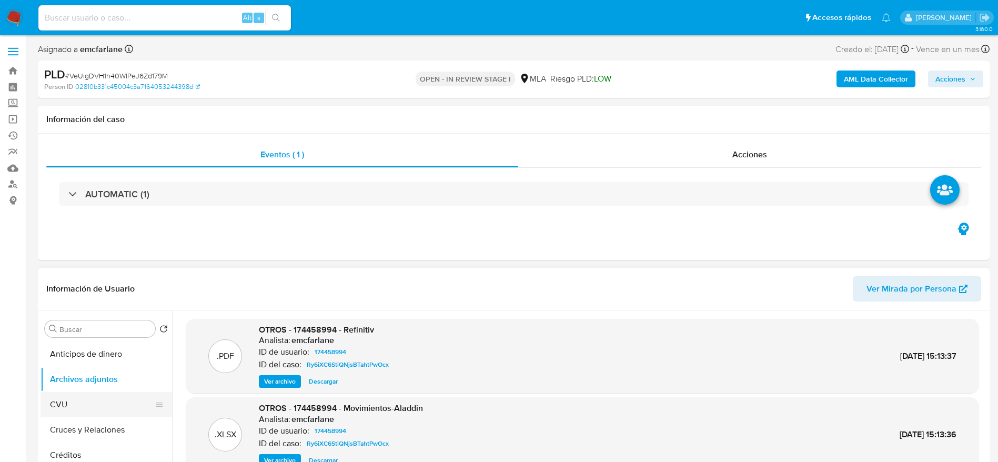
click at [80, 396] on button "CVU" at bounding box center [102, 404] width 123 height 25
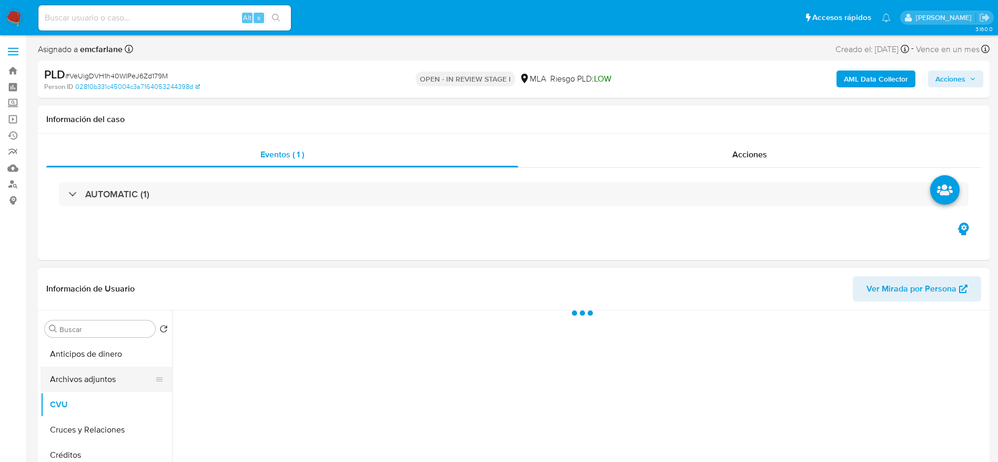
click at [87, 384] on button "Archivos adjuntos" at bounding box center [102, 379] width 123 height 25
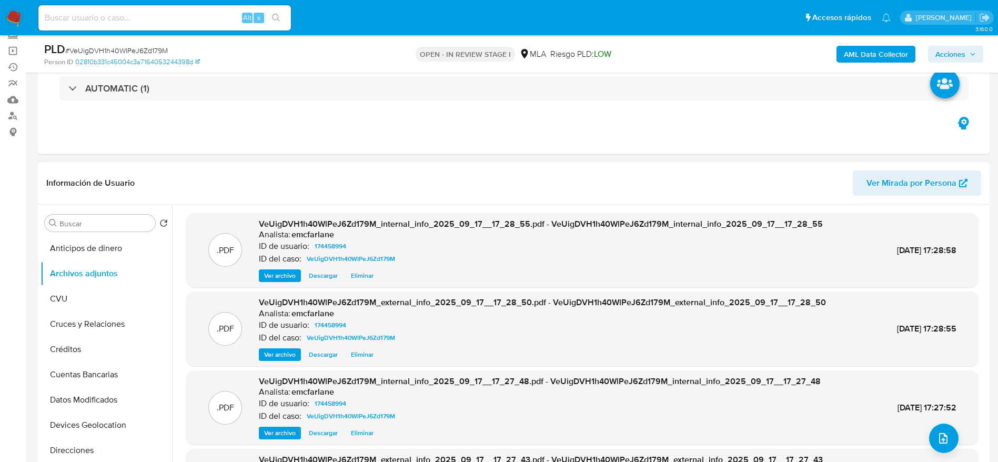
scroll to position [158, 0]
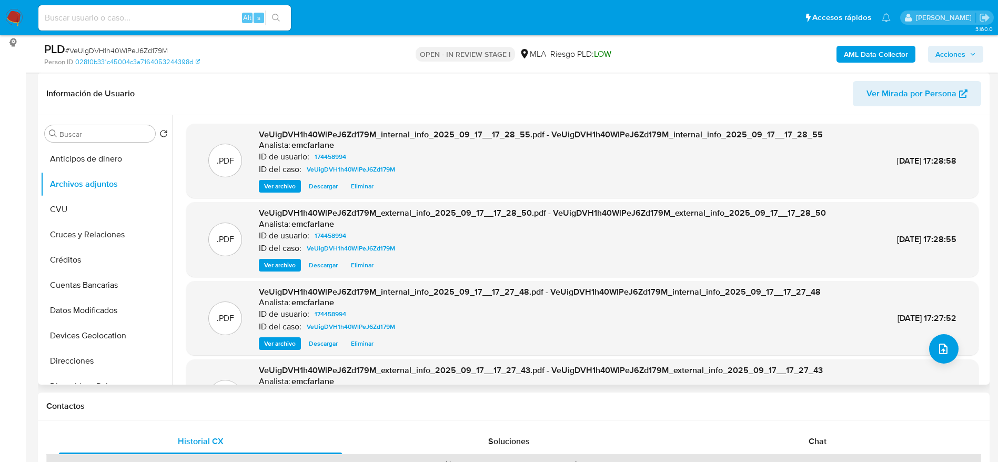
click at [367, 183] on span "Eliminar" at bounding box center [362, 186] width 23 height 11
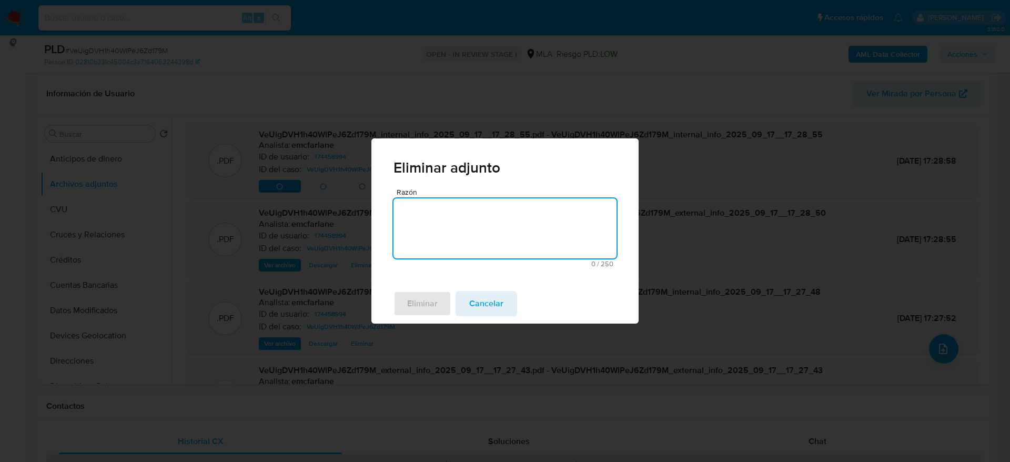
click at [440, 211] on textarea "Razón" at bounding box center [505, 228] width 223 height 60
click at [436, 296] on span "Eliminar" at bounding box center [422, 303] width 31 height 23
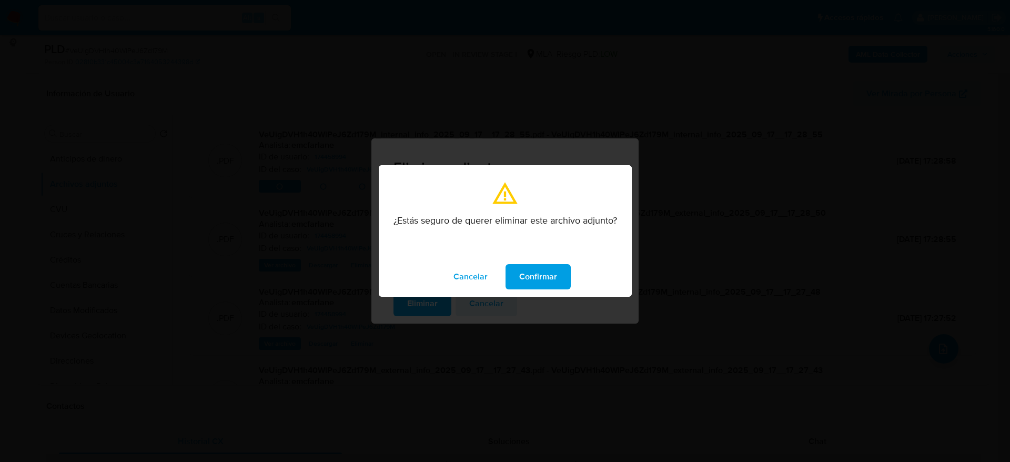
click at [546, 279] on span "Confirmar" at bounding box center [538, 276] width 38 height 23
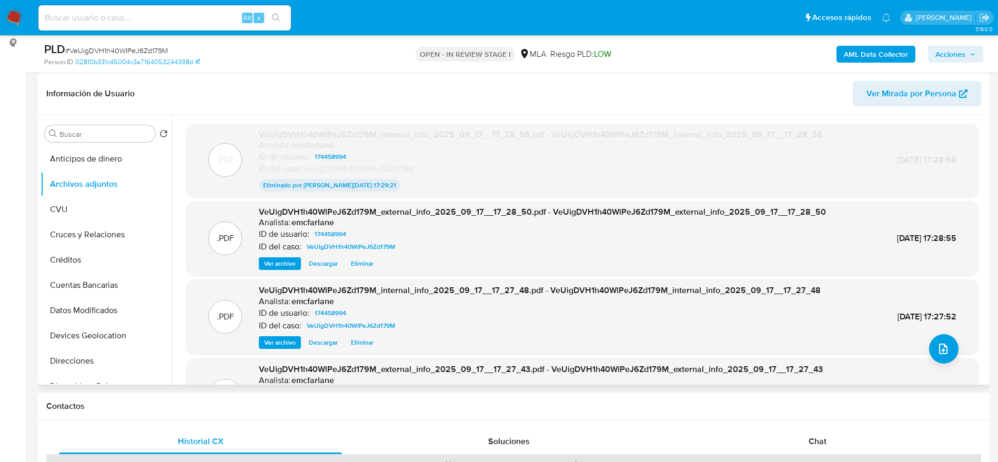
click at [361, 266] on span "Eliminar" at bounding box center [362, 263] width 23 height 11
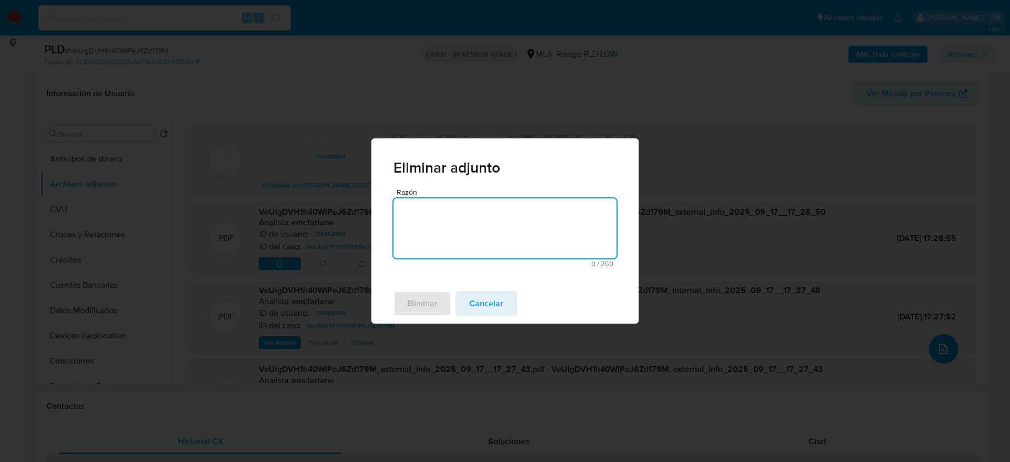
click at [453, 245] on textarea "Razón" at bounding box center [505, 228] width 223 height 60
click at [428, 292] on span "Eliminar" at bounding box center [422, 303] width 31 height 23
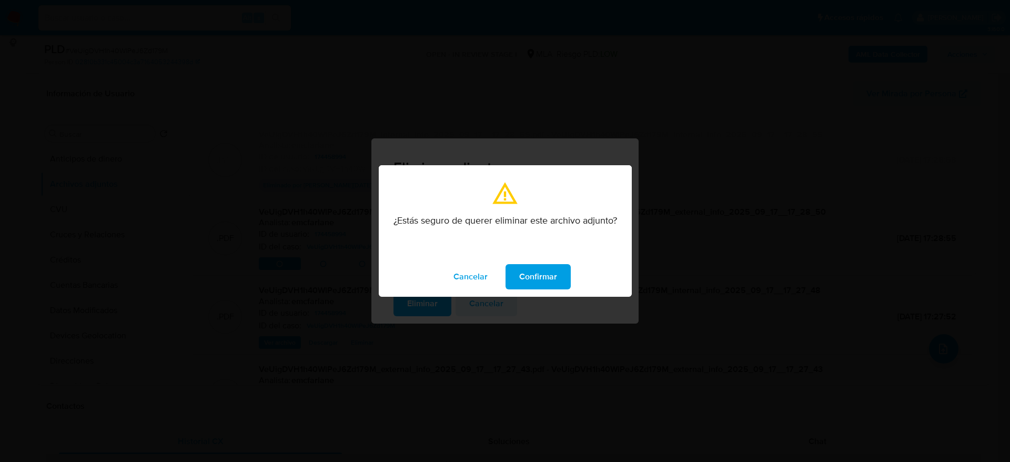
click at [529, 272] on span "Confirmar" at bounding box center [538, 276] width 38 height 23
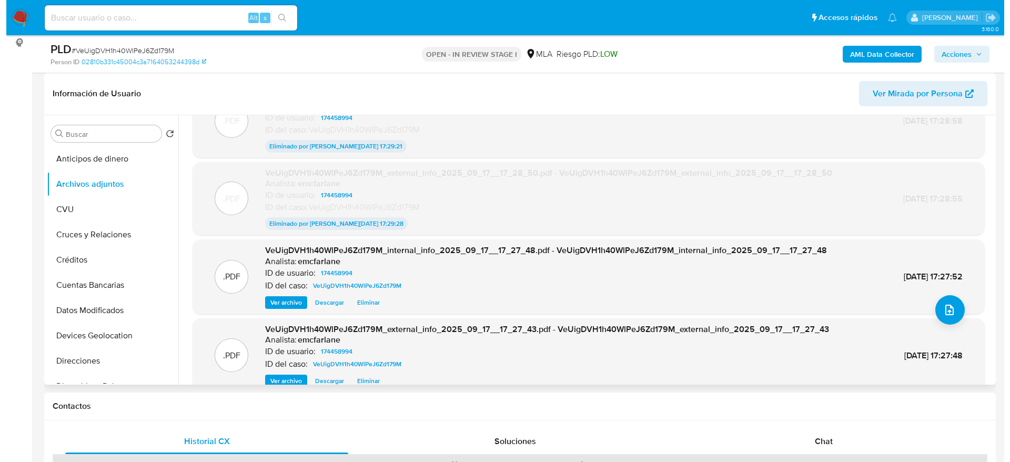
scroll to position [0, 0]
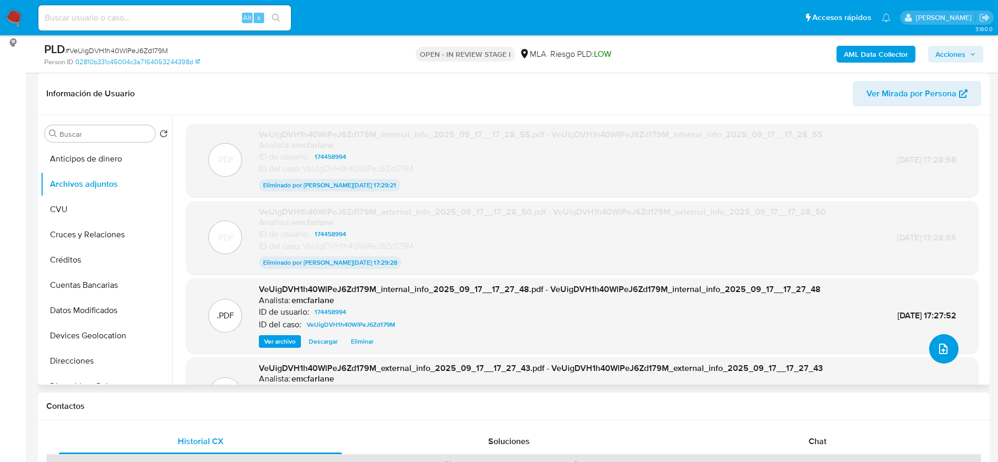
click at [937, 345] on icon "upload-file" at bounding box center [943, 349] width 13 height 13
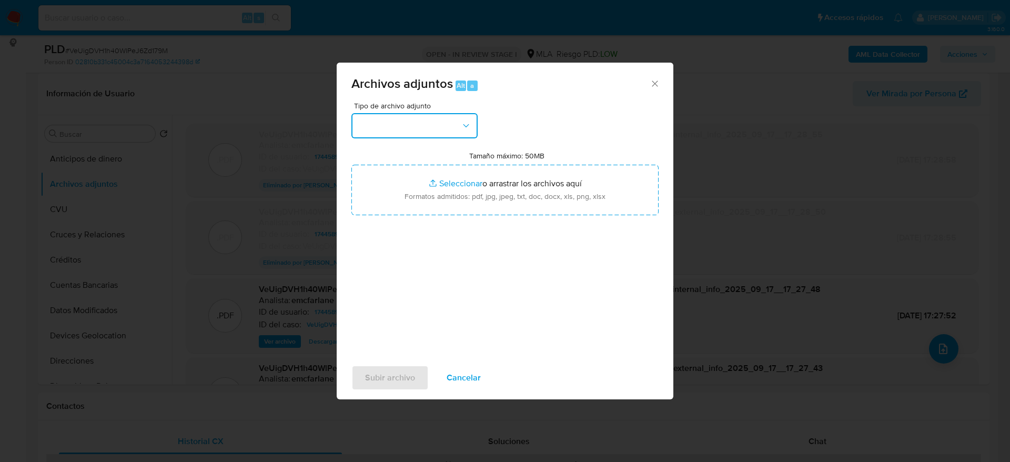
drag, startPoint x: 414, startPoint y: 116, endPoint x: 413, endPoint y: 127, distance: 11.1
click at [414, 116] on button "button" at bounding box center [415, 125] width 126 height 25
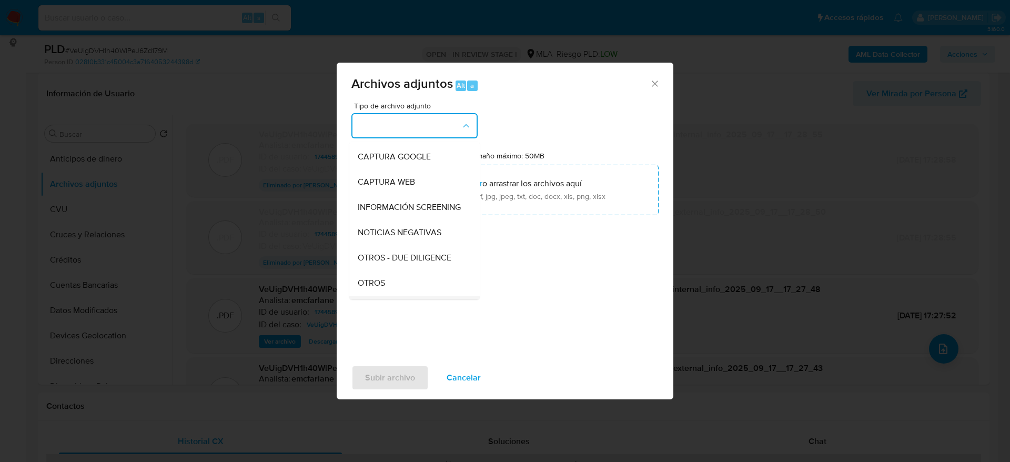
scroll to position [158, 0]
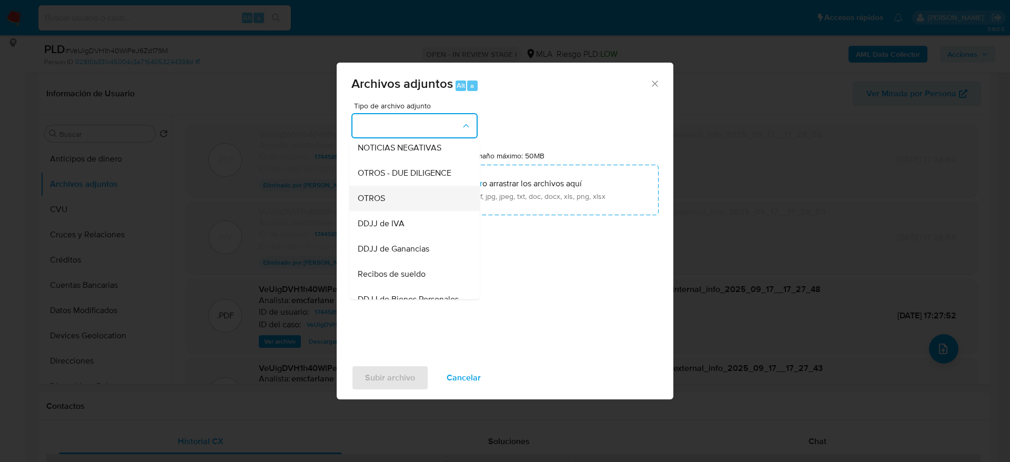
click at [379, 204] on span "OTROS" at bounding box center [371, 198] width 27 height 11
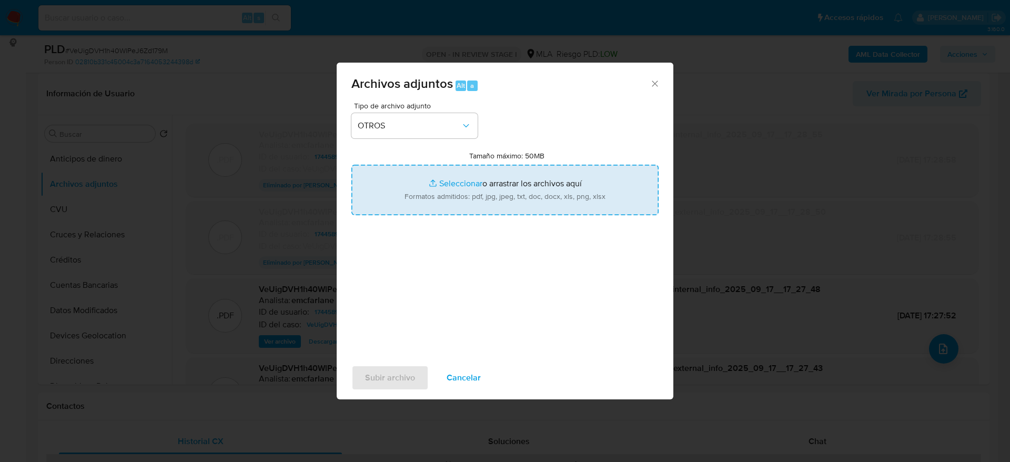
type input "C:\fakepath\174458994_documentacion (2).pdf"
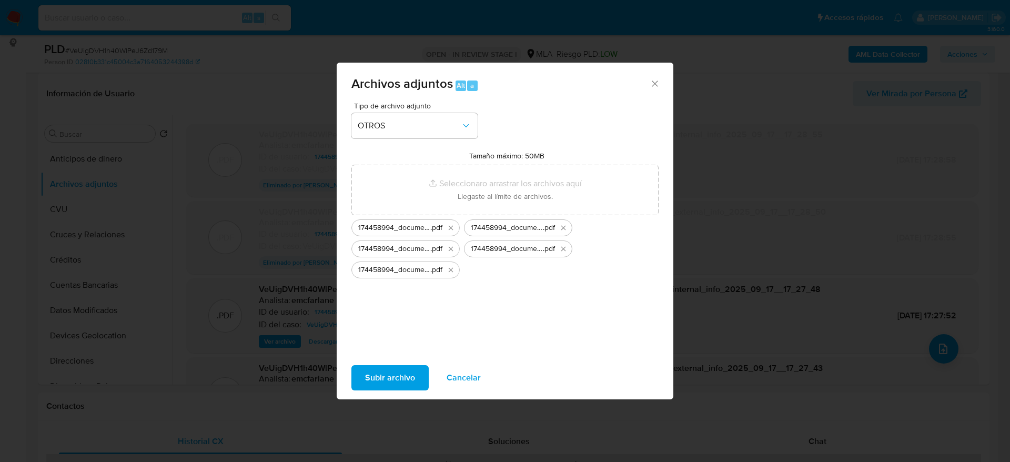
click at [408, 368] on span "Subir archivo" at bounding box center [390, 377] width 50 height 23
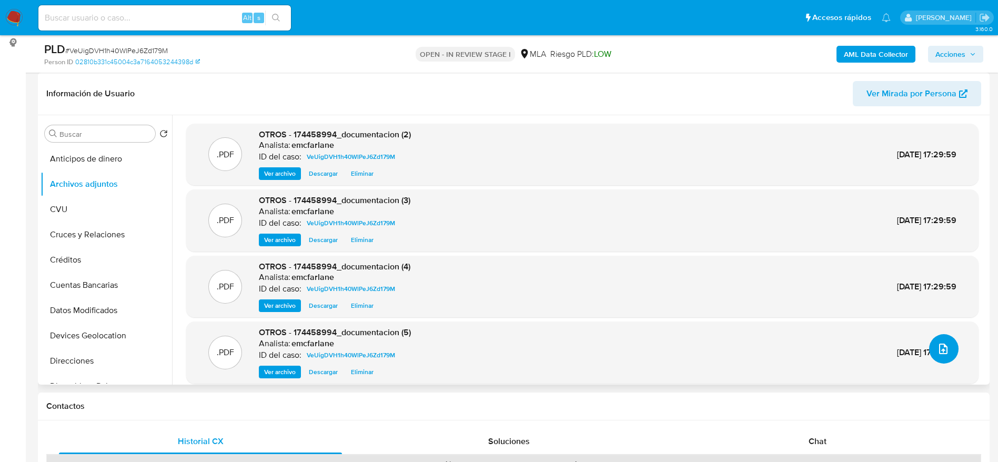
click at [946, 353] on button "upload-file" at bounding box center [943, 348] width 29 height 29
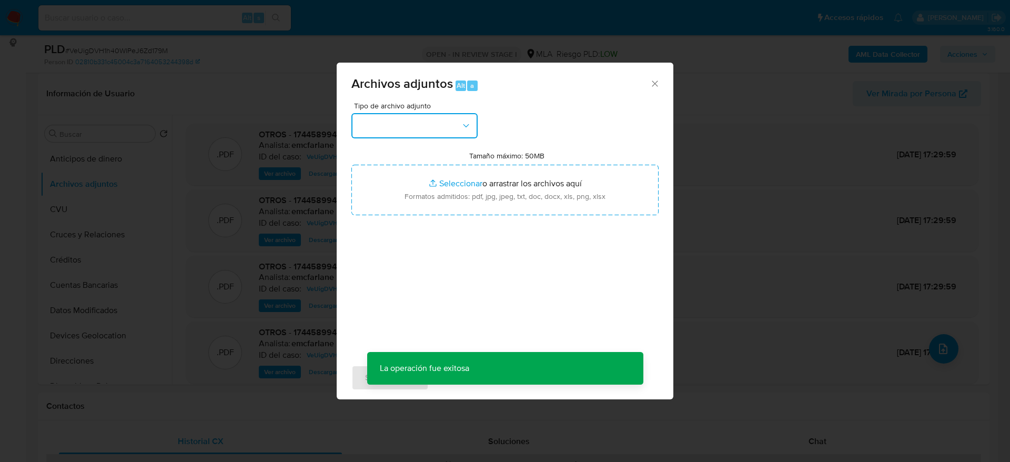
click at [421, 125] on button "button" at bounding box center [415, 125] width 126 height 25
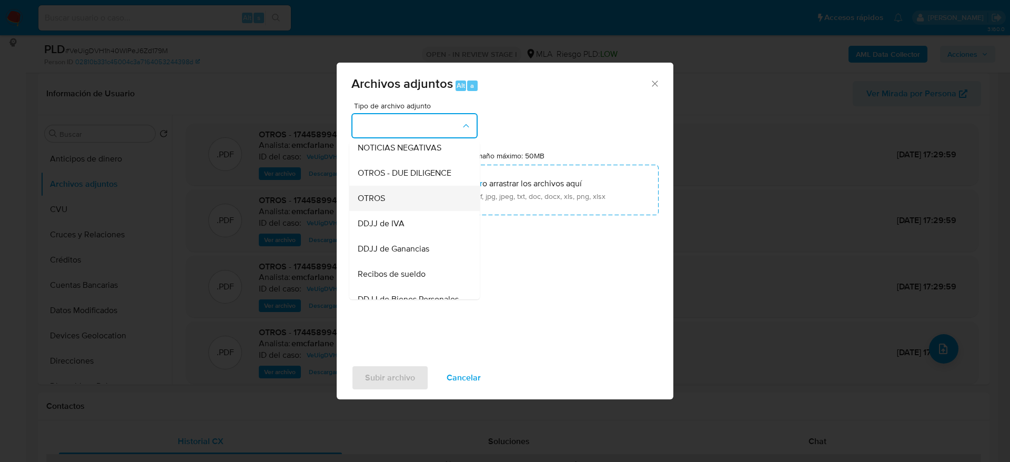
click at [375, 204] on span "OTROS" at bounding box center [371, 198] width 27 height 11
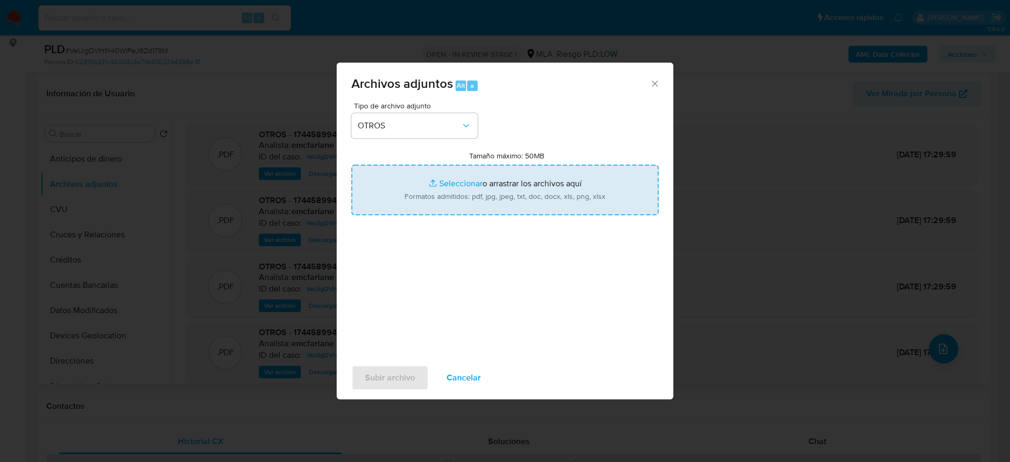
type input "C:\fakepath\Caselog VeUigDVH1h40WlPeJ6Zd179M.docx"
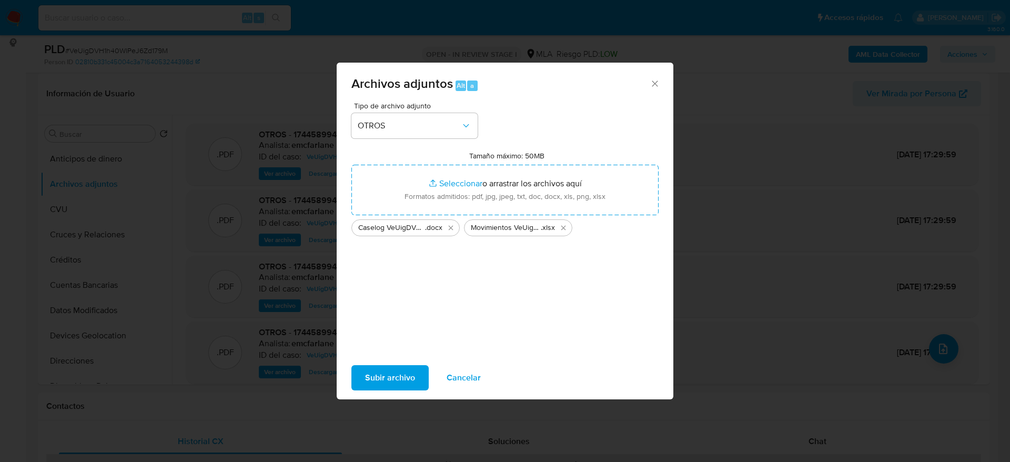
click at [410, 386] on span "Subir archivo" at bounding box center [390, 377] width 50 height 23
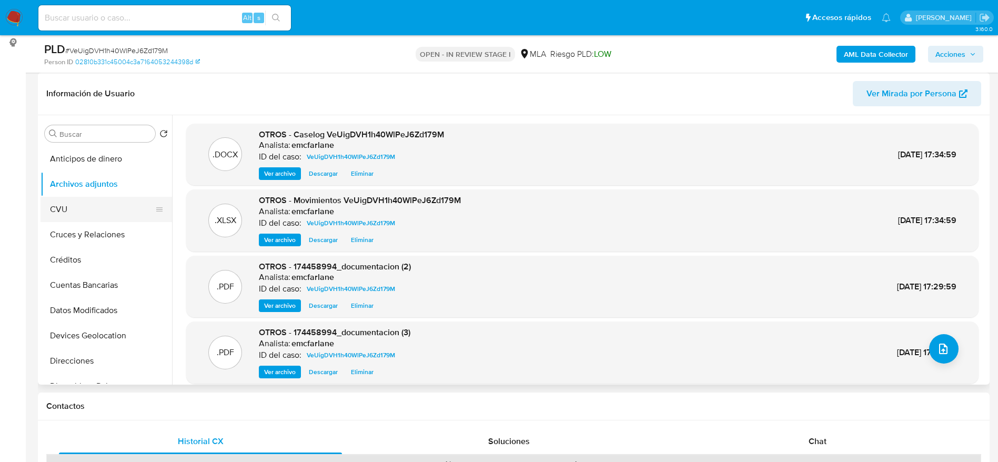
click at [54, 215] on button "CVU" at bounding box center [102, 209] width 123 height 25
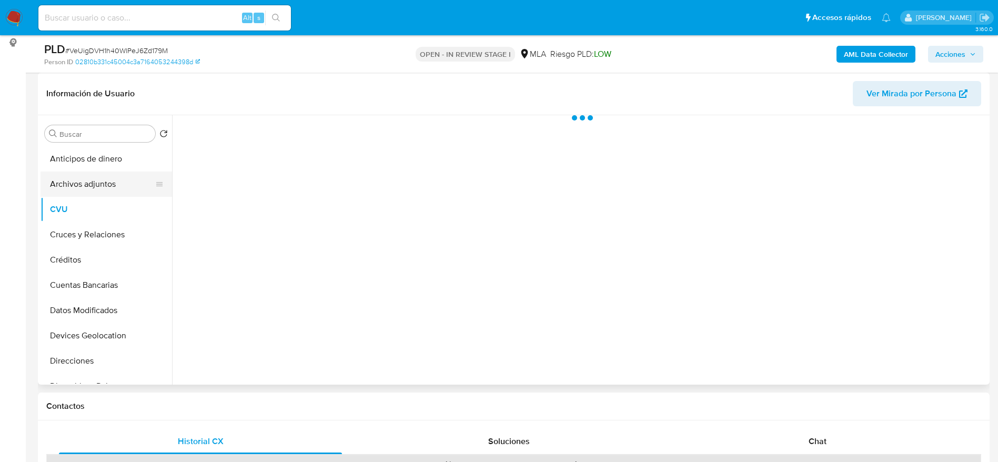
click at [78, 183] on button "Archivos adjuntos" at bounding box center [102, 184] width 123 height 25
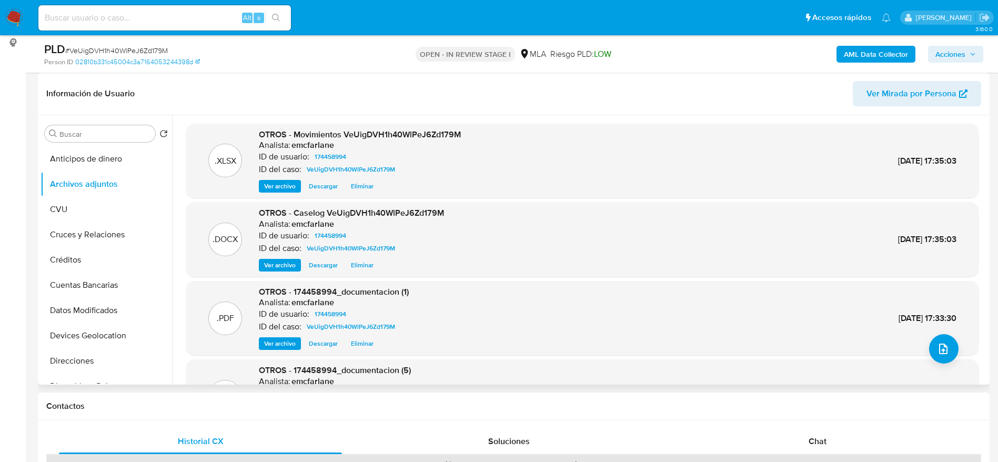
click at [661, 79] on div "Información de Usuario Ver Mirada por Persona" at bounding box center [514, 94] width 952 height 43
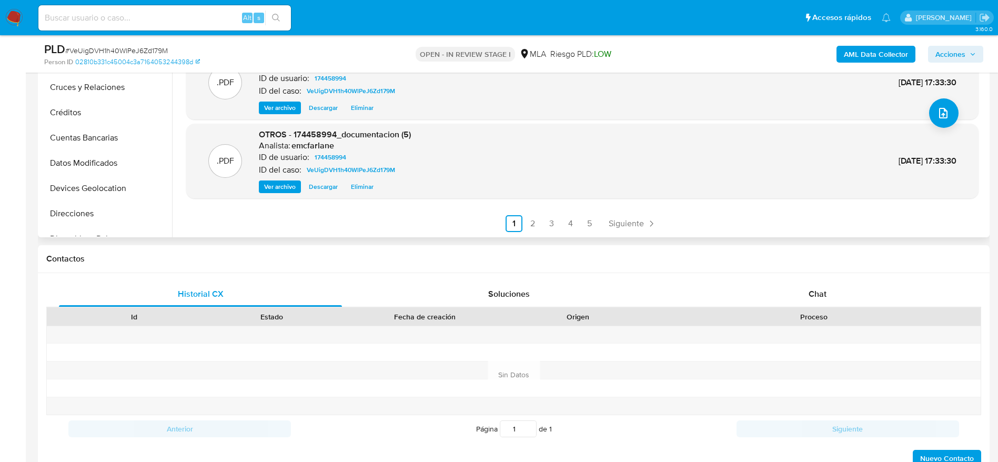
scroll to position [395, 0]
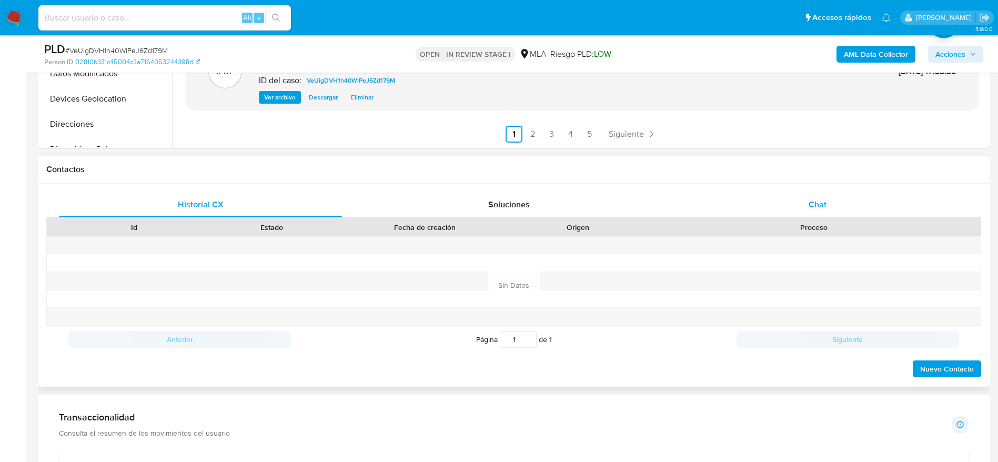
click at [819, 201] on span "Chat" at bounding box center [818, 204] width 18 height 12
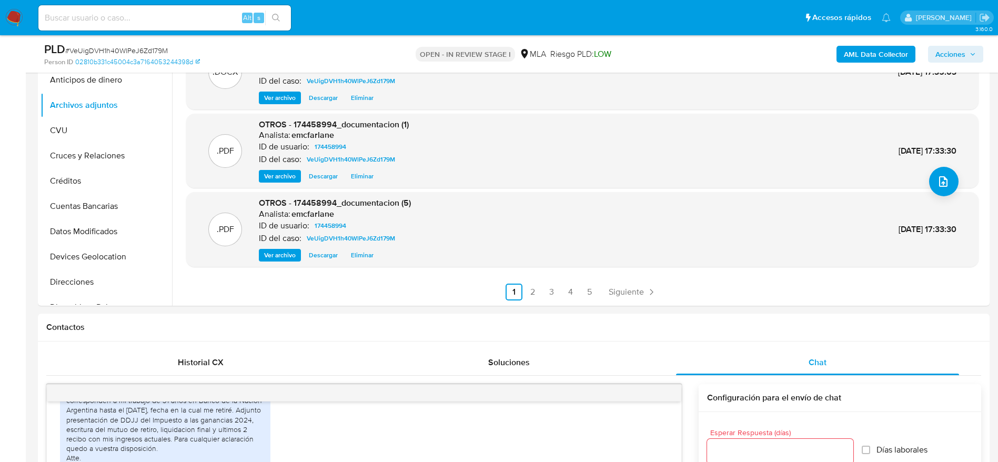
scroll to position [0, 0]
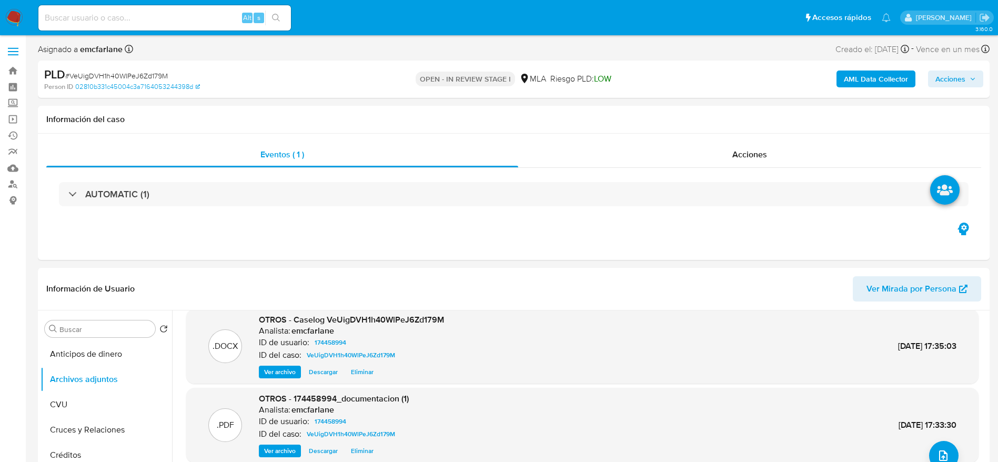
click at [961, 74] on span "Acciones" at bounding box center [951, 79] width 30 height 17
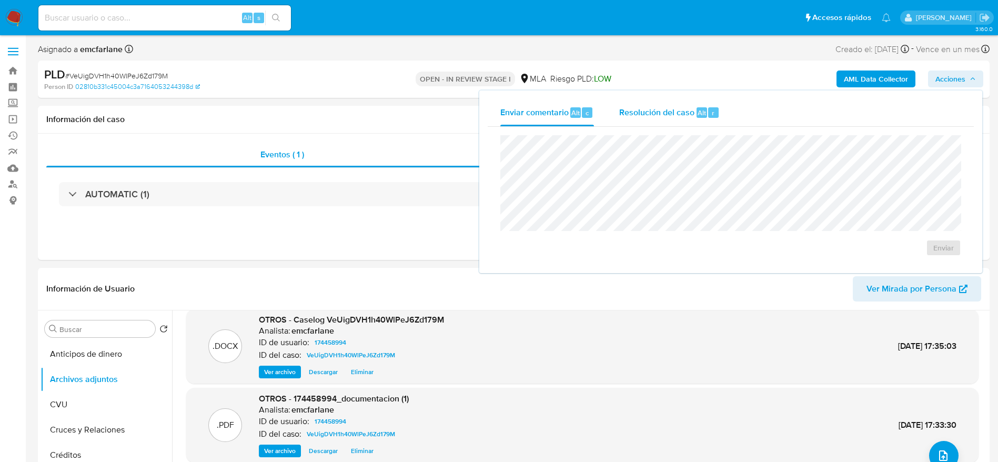
click at [698, 112] on span "Alt" at bounding box center [702, 113] width 8 height 10
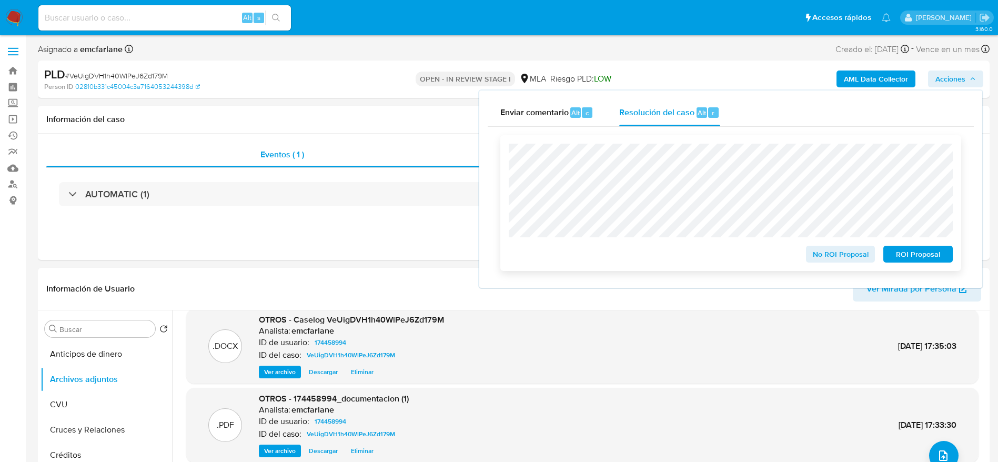
click at [821, 258] on span "No ROI Proposal" at bounding box center [841, 254] width 55 height 15
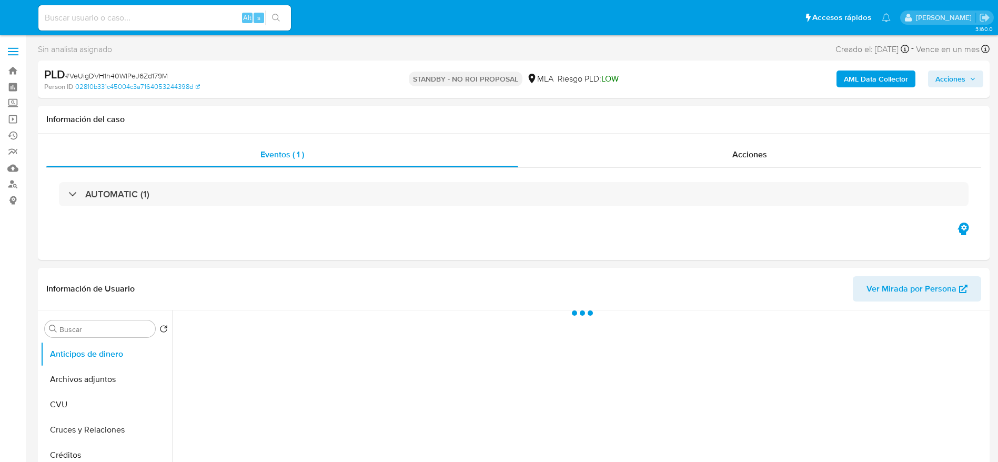
select select "10"
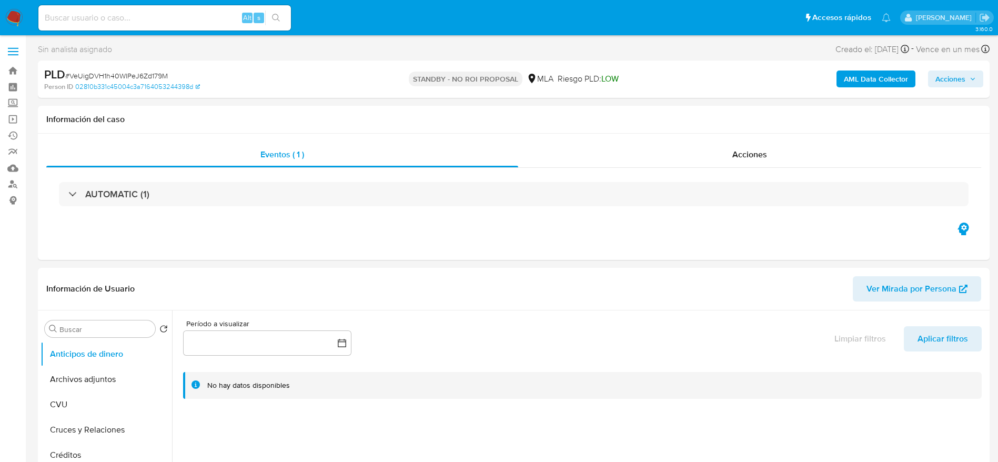
click at [161, 9] on div "Alt s" at bounding box center [164, 17] width 253 height 25
click at [176, 19] on input at bounding box center [164, 18] width 253 height 14
paste input "oNJSP89ZtCKvfRjmFiORgqjs"
type input "oNJSP89ZtCKvfRjmFiORgqjs"
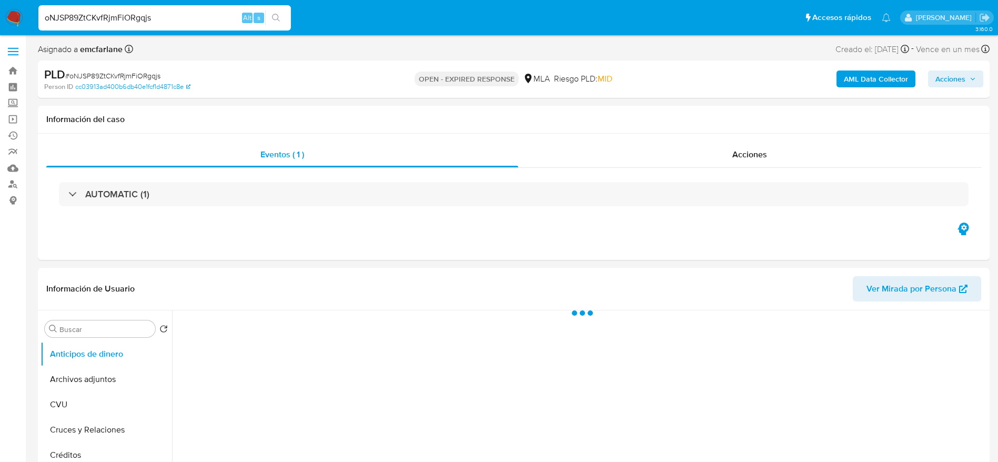
select select "10"
